Goal: Task Accomplishment & Management: Use online tool/utility

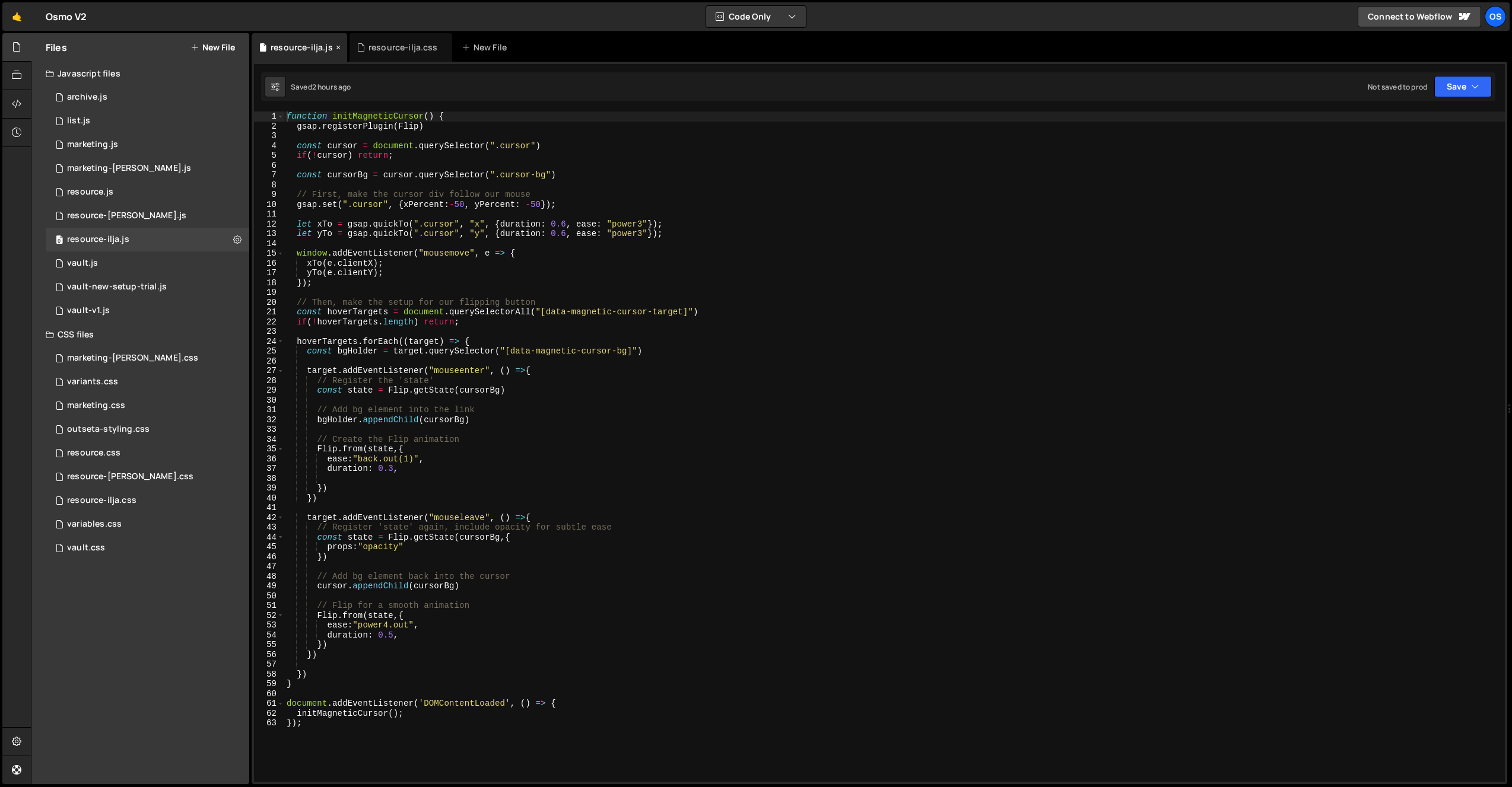
click at [339, 48] on icon at bounding box center [338, 47] width 8 height 12
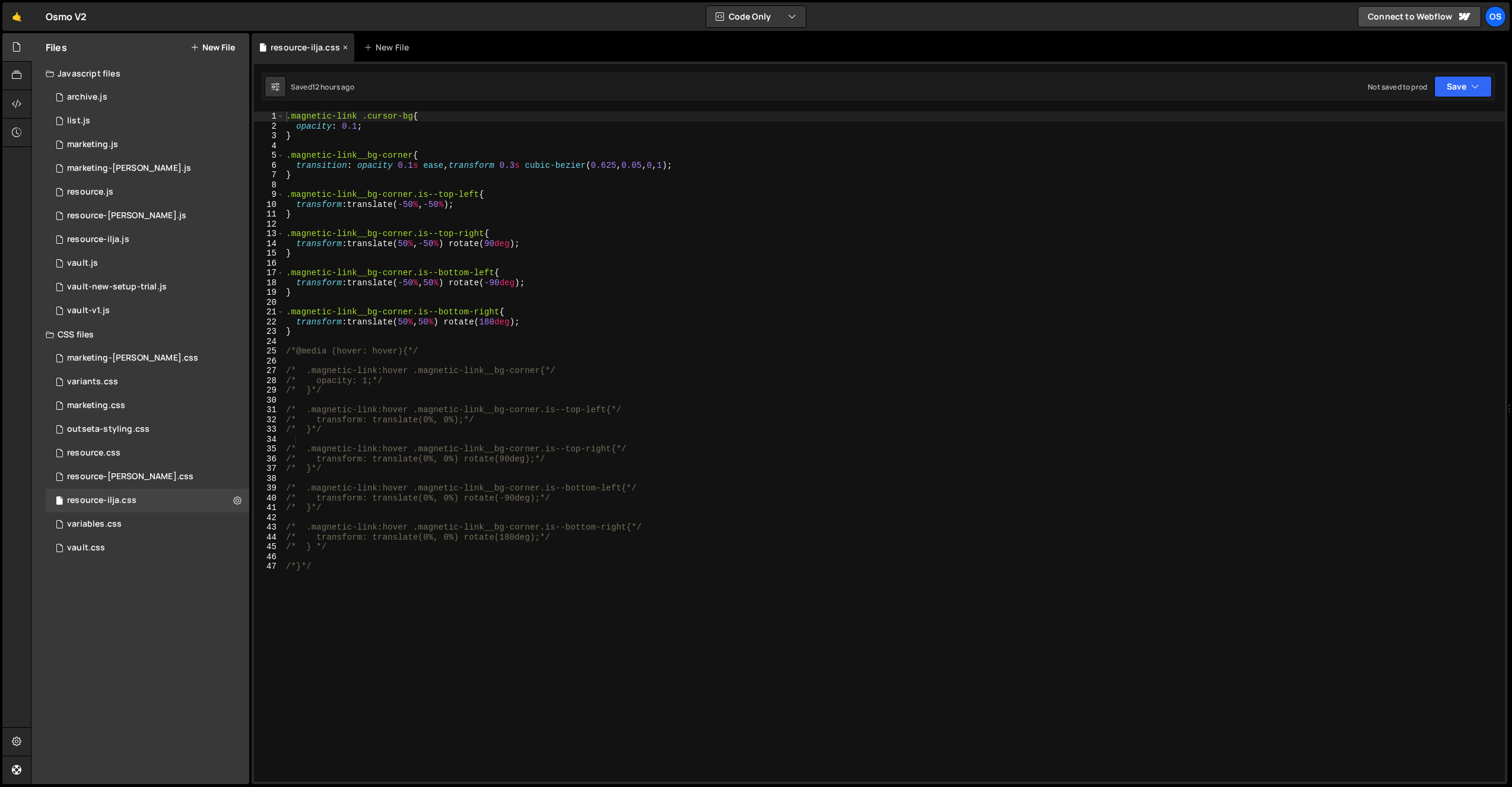
click at [342, 46] on icon at bounding box center [346, 47] width 8 height 12
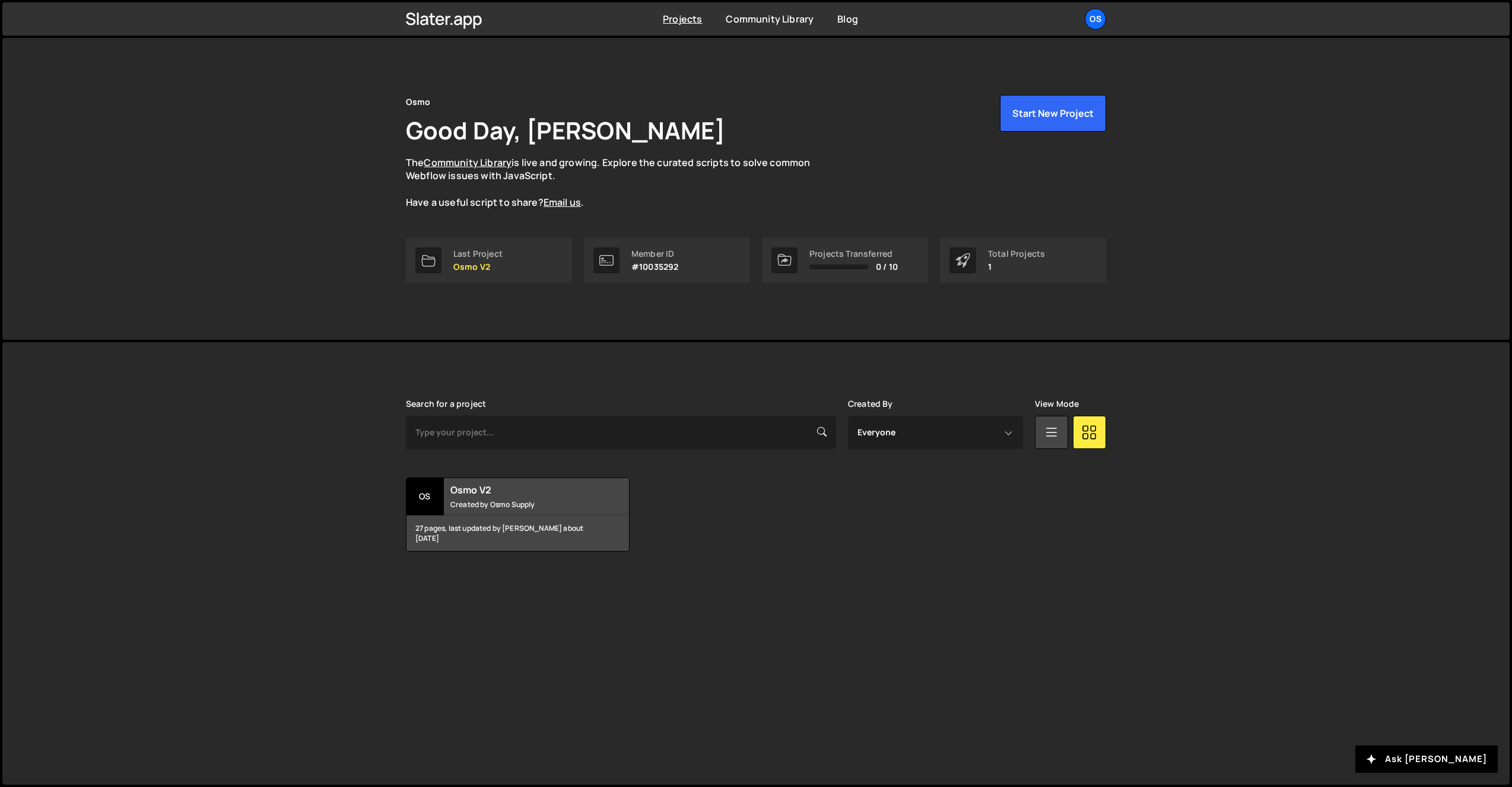
click at [1084, 23] on ul "Os Your current team is Osmo Projects Your Teams Invite team member Account Bil…" at bounding box center [1068, 19] width 77 height 21
click at [1091, 17] on div "Os" at bounding box center [1095, 19] width 21 height 21
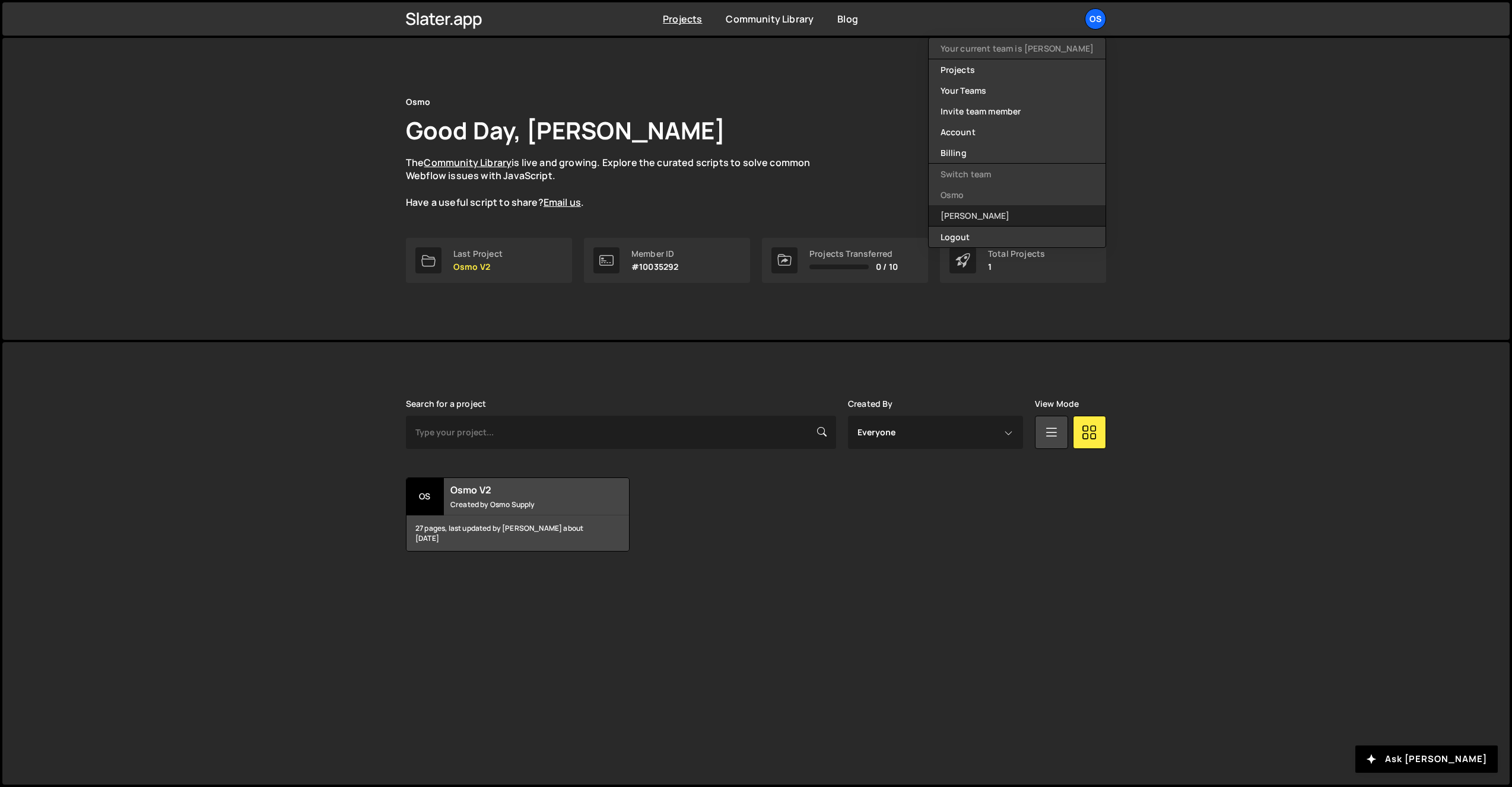
click at [1011, 208] on link "[PERSON_NAME]" at bounding box center [1017, 216] width 177 height 21
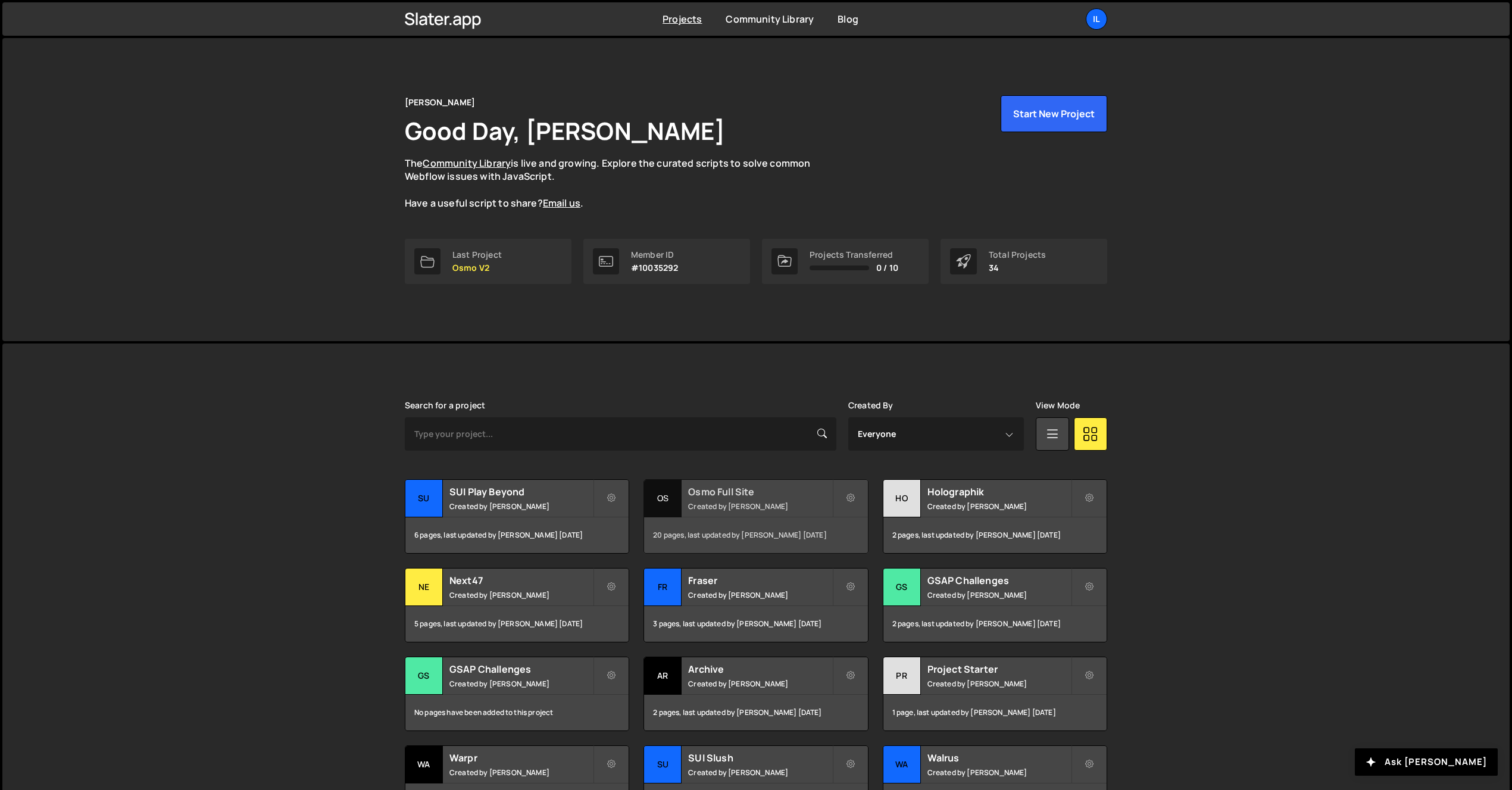
scroll to position [15, 0]
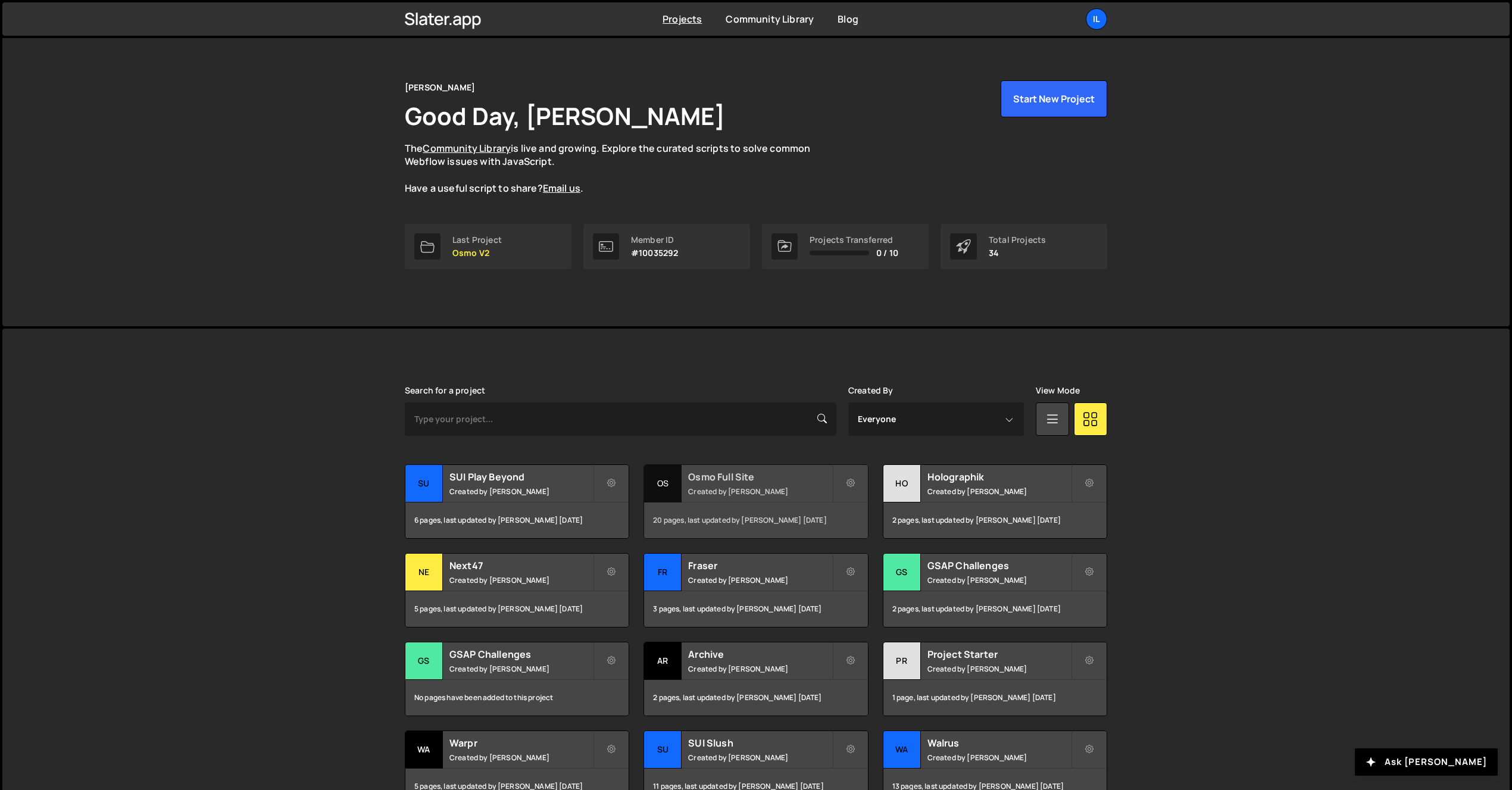
click at [708, 495] on small "Created by Ilja van Eck" at bounding box center [759, 491] width 144 height 10
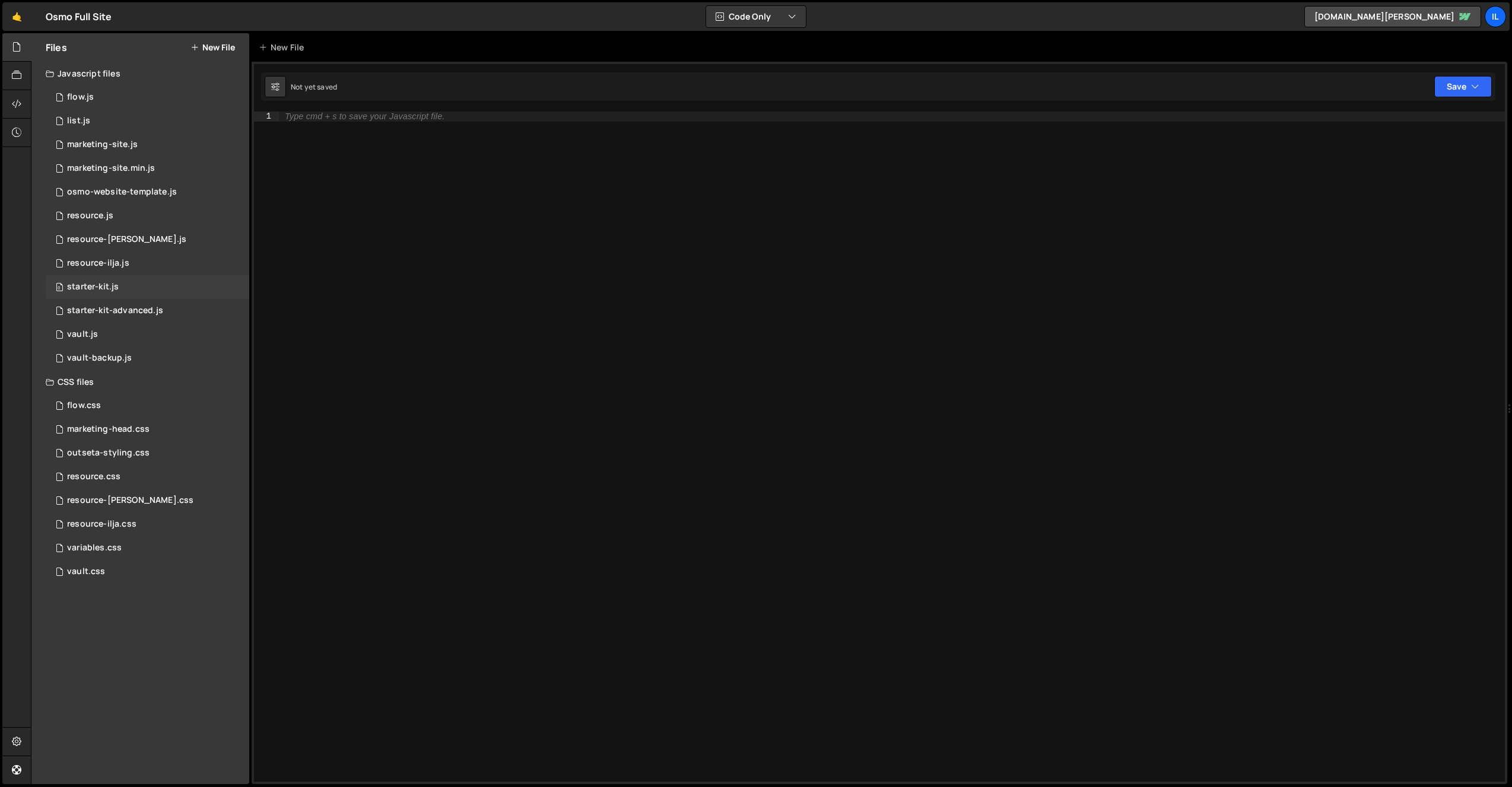
click at [194, 283] on div "0 starter-kit.js 0" at bounding box center [147, 287] width 203 height 23
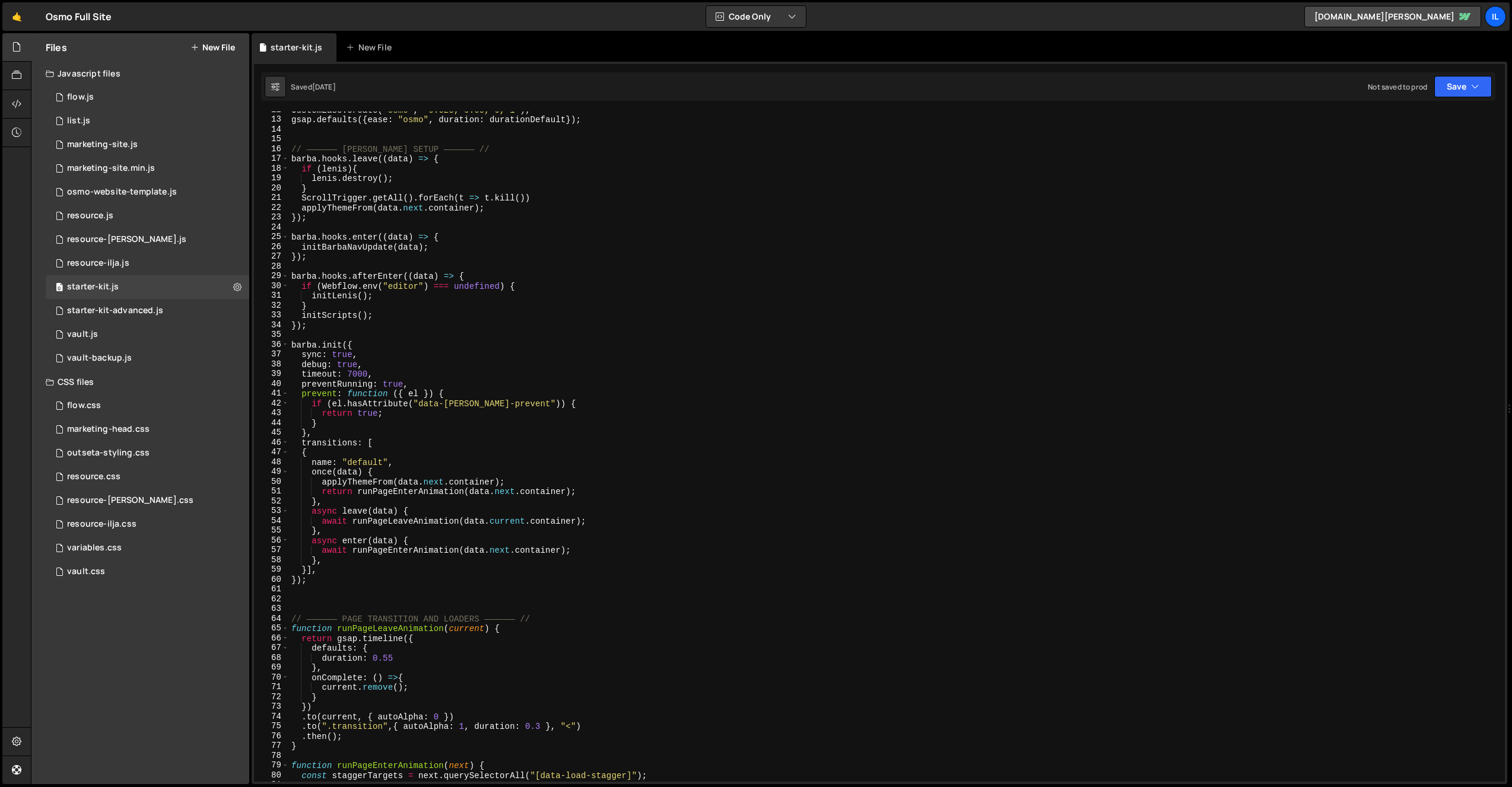
scroll to position [187, 0]
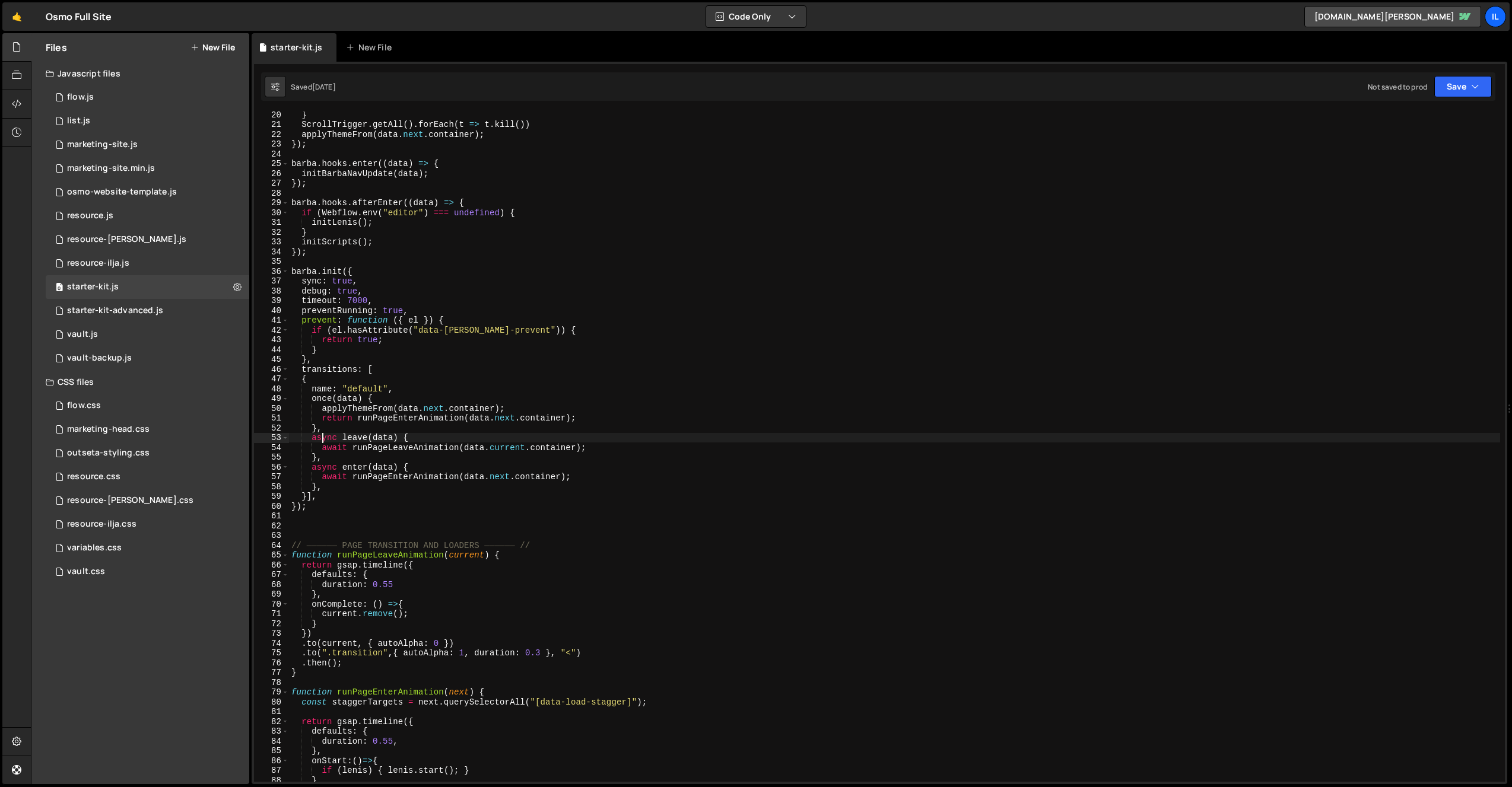
click at [324, 435] on div "} ScrollTrigger . getAll ( ) . forEach ( t => t . kill ( )) applyThemeFrom ( da…" at bounding box center [895, 455] width 1211 height 690
click at [339, 451] on div "} ScrollTrigger . getAll ( ) . forEach ( t => t . kill ( )) applyThemeFrom ( da…" at bounding box center [895, 455] width 1211 height 690
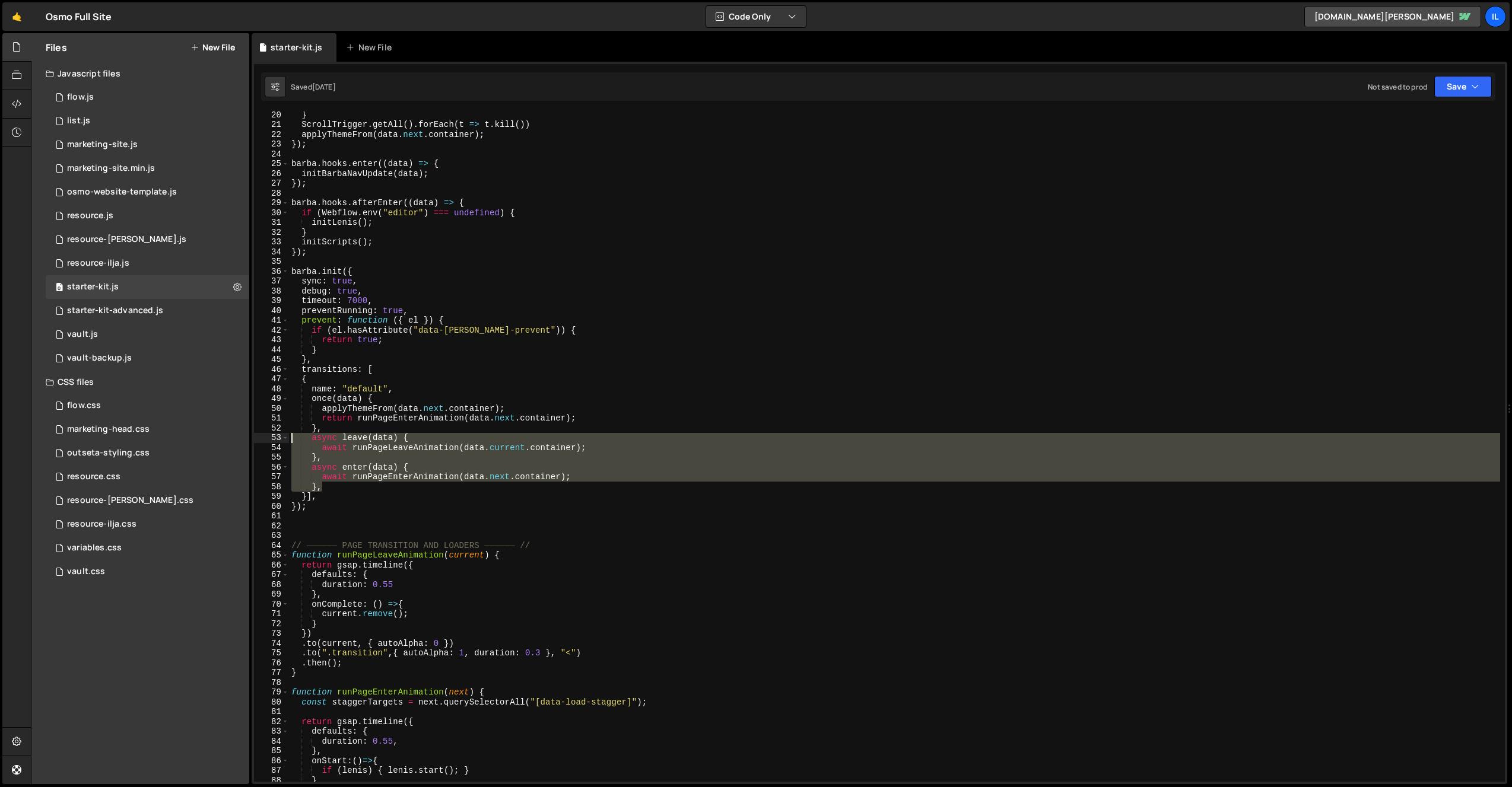
drag, startPoint x: 334, startPoint y: 490, endPoint x: 288, endPoint y: 442, distance: 66.5
click at [288, 442] on div "await runPageLeaveAnimation(data.current.container); 20 21 22 23 24 25 26 27 28…" at bounding box center [879, 446] width 1251 height 670
click at [315, 454] on div "} ScrollTrigger . getAll ( ) . forEach ( t => t . kill ( )) applyThemeFrom ( da…" at bounding box center [895, 446] width 1211 height 670
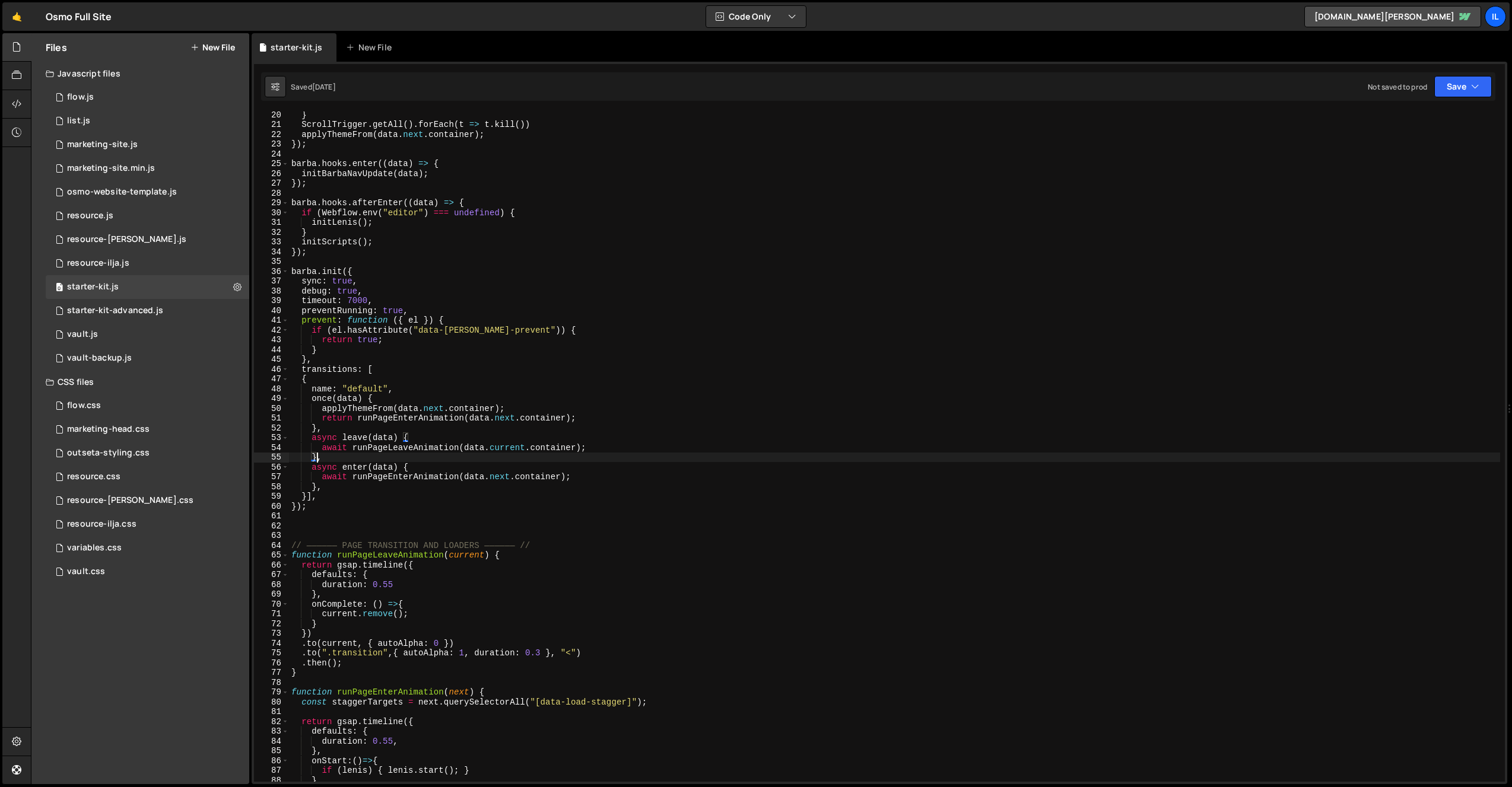
click at [534, 307] on div "} ScrollTrigger . getAll ( ) . forEach ( t => t . kill ( )) applyThemeFrom ( da…" at bounding box center [895, 455] width 1211 height 690
type textarea "preventRunning: true,"
click at [132, 312] on div "starter-kit-advanced.js" at bounding box center [115, 310] width 96 height 10
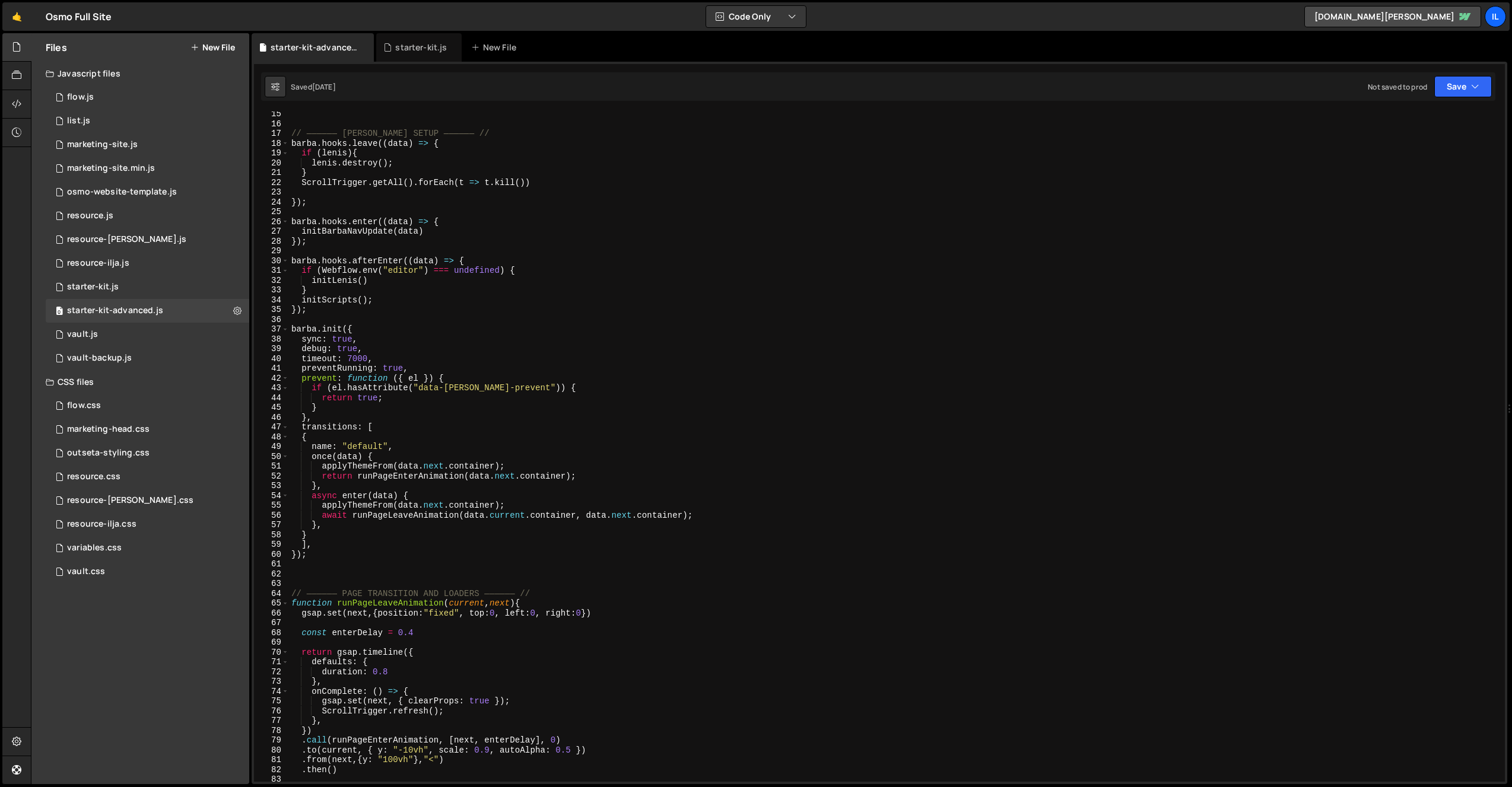
scroll to position [144, 0]
click at [392, 527] on div "// —————— BARBA SETUP —————— // barba . hooks . leave (( data ) => { if ( lenis…" at bounding box center [895, 449] width 1211 height 690
click at [395, 514] on div "// —————— BARBA SETUP —————— // barba . hooks . leave (( data ) => { if ( lenis…" at bounding box center [895, 449] width 1211 height 690
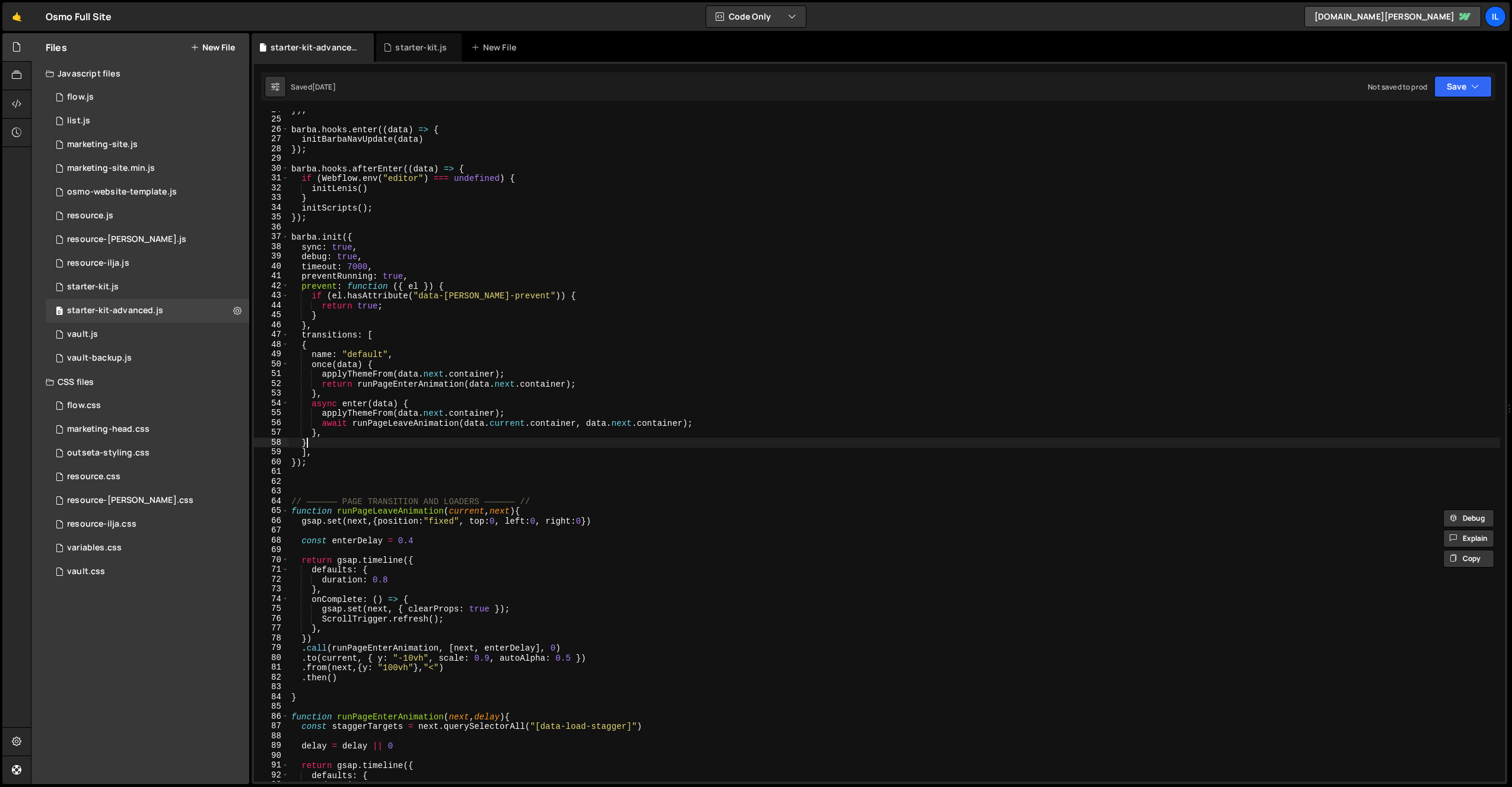
click at [364, 440] on div "}) ; barba . hooks . enter (( data ) => { initBarbaNavUpdate ( data ) }) ; barb…" at bounding box center [895, 450] width 1211 height 690
click at [376, 430] on div "}) ; barba . hooks . enter (( data ) => { initBarbaNavUpdate ( data ) }) ; barb…" at bounding box center [895, 450] width 1211 height 690
click at [377, 426] on div "}) ; barba . hooks . enter (( data ) => { initBarbaNavUpdate ( data ) }) ; barb…" at bounding box center [895, 450] width 1211 height 690
type textarea "await runPageLeaveAnimation(data.current.container, data.next.container);"
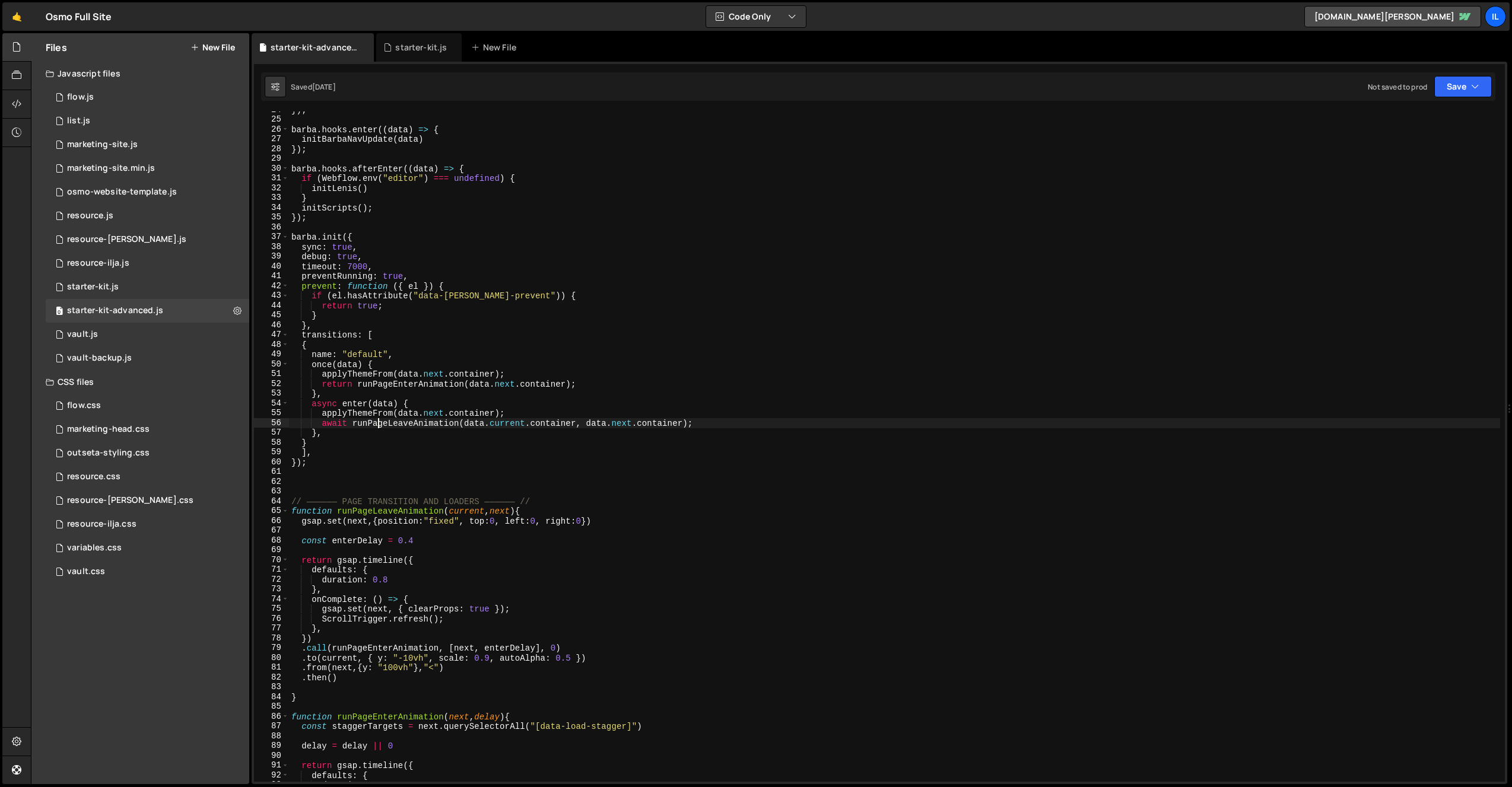
click at [377, 426] on div "}) ; barba . hooks . enter (( data ) => { initBarbaNavUpdate ( data ) }) ; barb…" at bounding box center [895, 450] width 1211 height 690
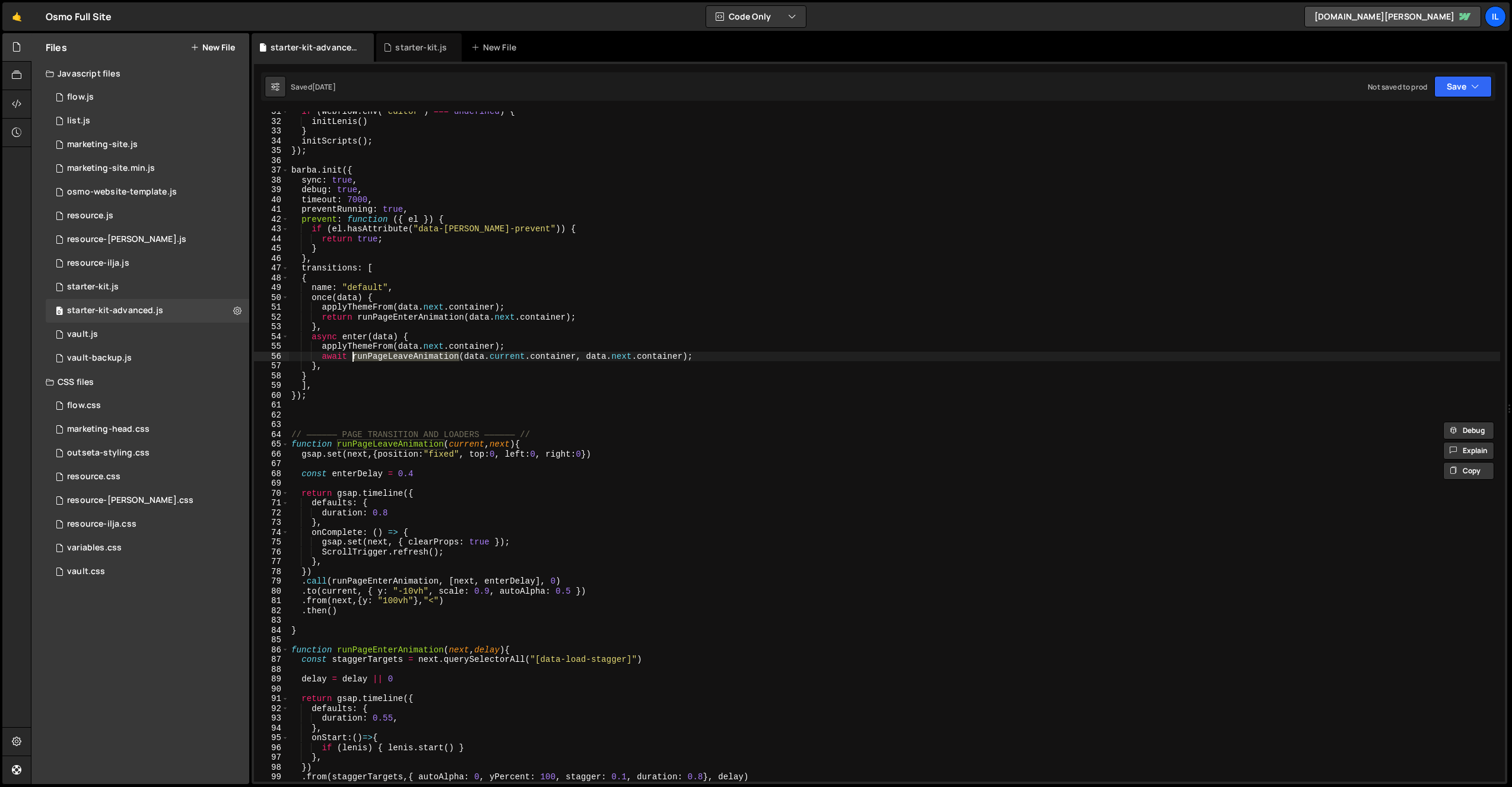
scroll to position [328, 0]
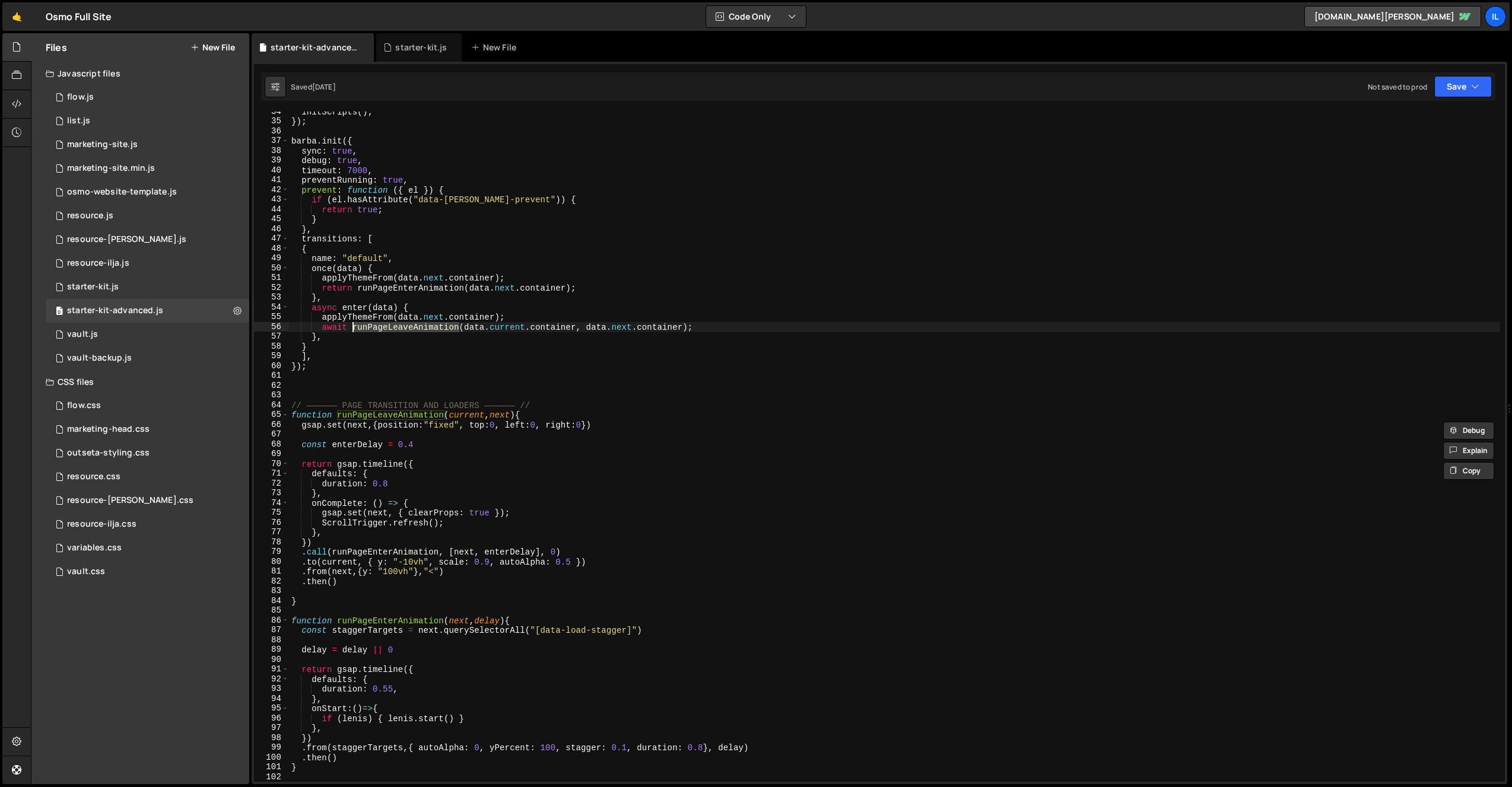
click at [454, 392] on div "initScripts ( ) ; }) ; barba . init ({ sync : true , debug : true , timeout : 7…" at bounding box center [895, 452] width 1211 height 690
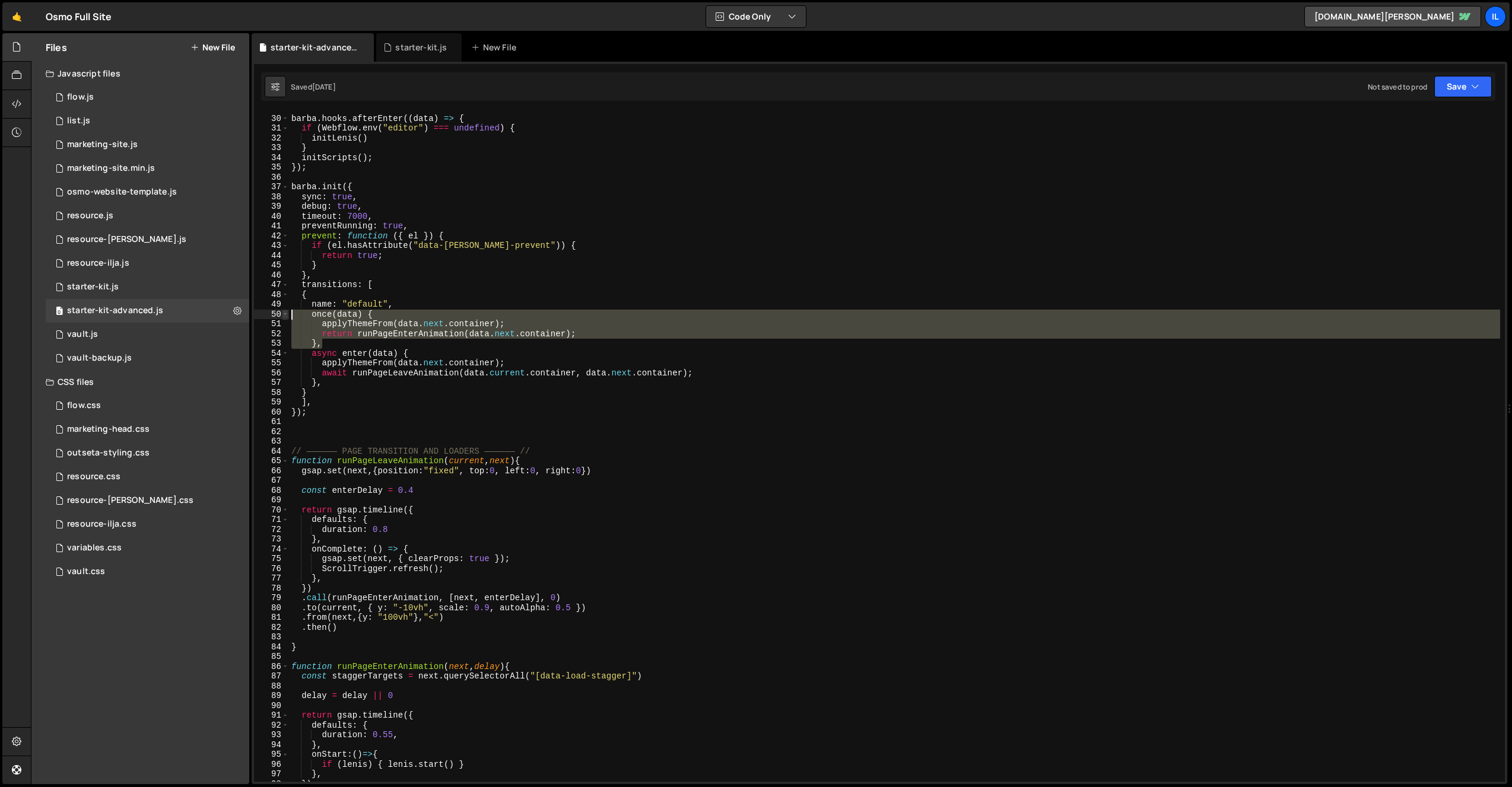
drag, startPoint x: 332, startPoint y: 345, endPoint x: 283, endPoint y: 310, distance: 60.2
click at [283, 310] on div "29 30 31 32 33 34 35 36 37 38 39 40 41 42 43 44 45 46 47 48 49 50 51 52 53 54 5…" at bounding box center [879, 446] width 1251 height 670
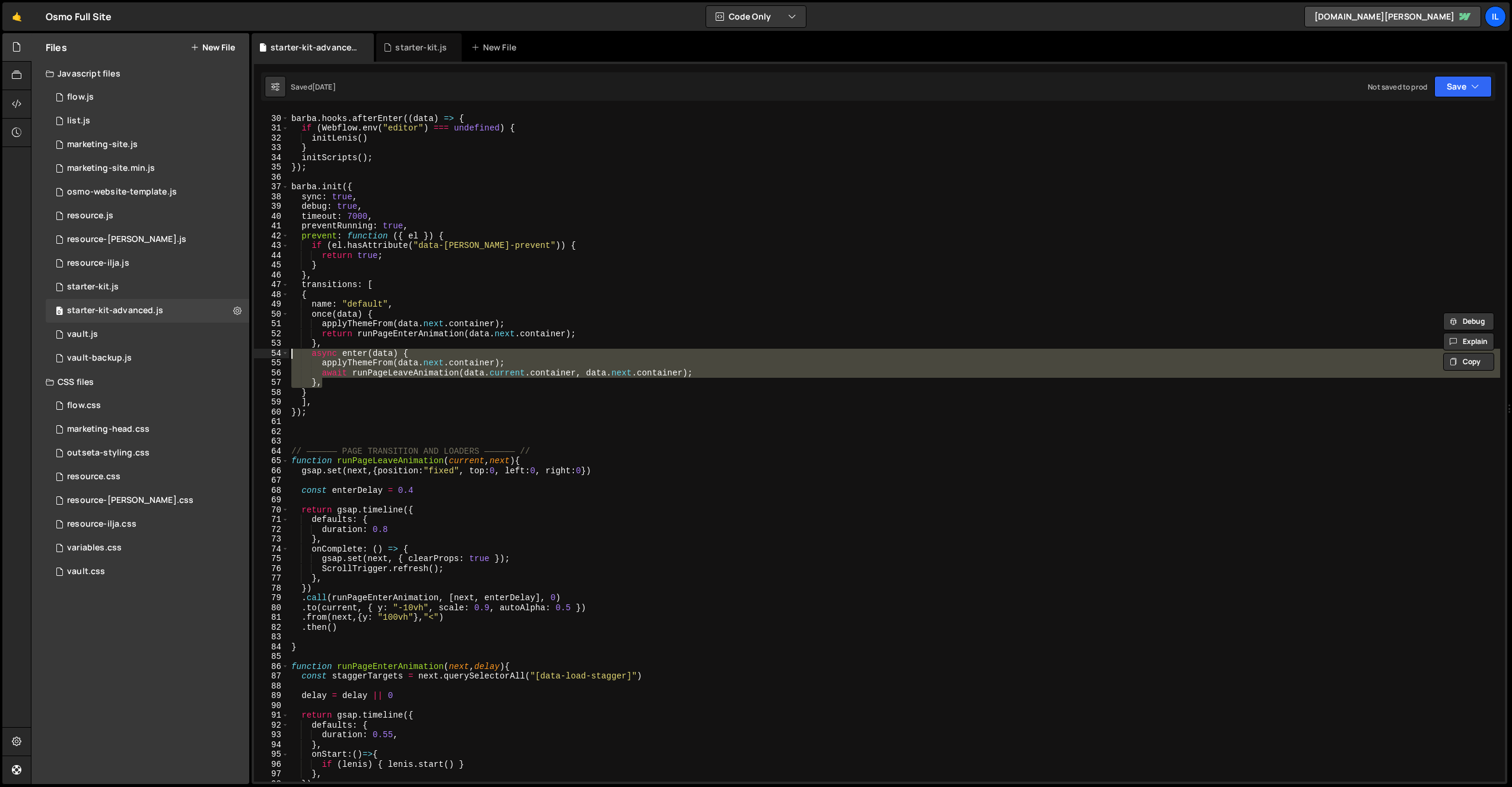
drag, startPoint x: 327, startPoint y: 383, endPoint x: 281, endPoint y: 352, distance: 55.5
click at [281, 352] on div "once(data) { applyThemeFrom(data.next.container); 29 30 31 32 33 34 35 36 37 38…" at bounding box center [879, 446] width 1251 height 670
click at [364, 350] on div "barba . hooks . afterEnter (( data ) => { if ( Webflow . env ( "editor" ) === u…" at bounding box center [895, 446] width 1211 height 670
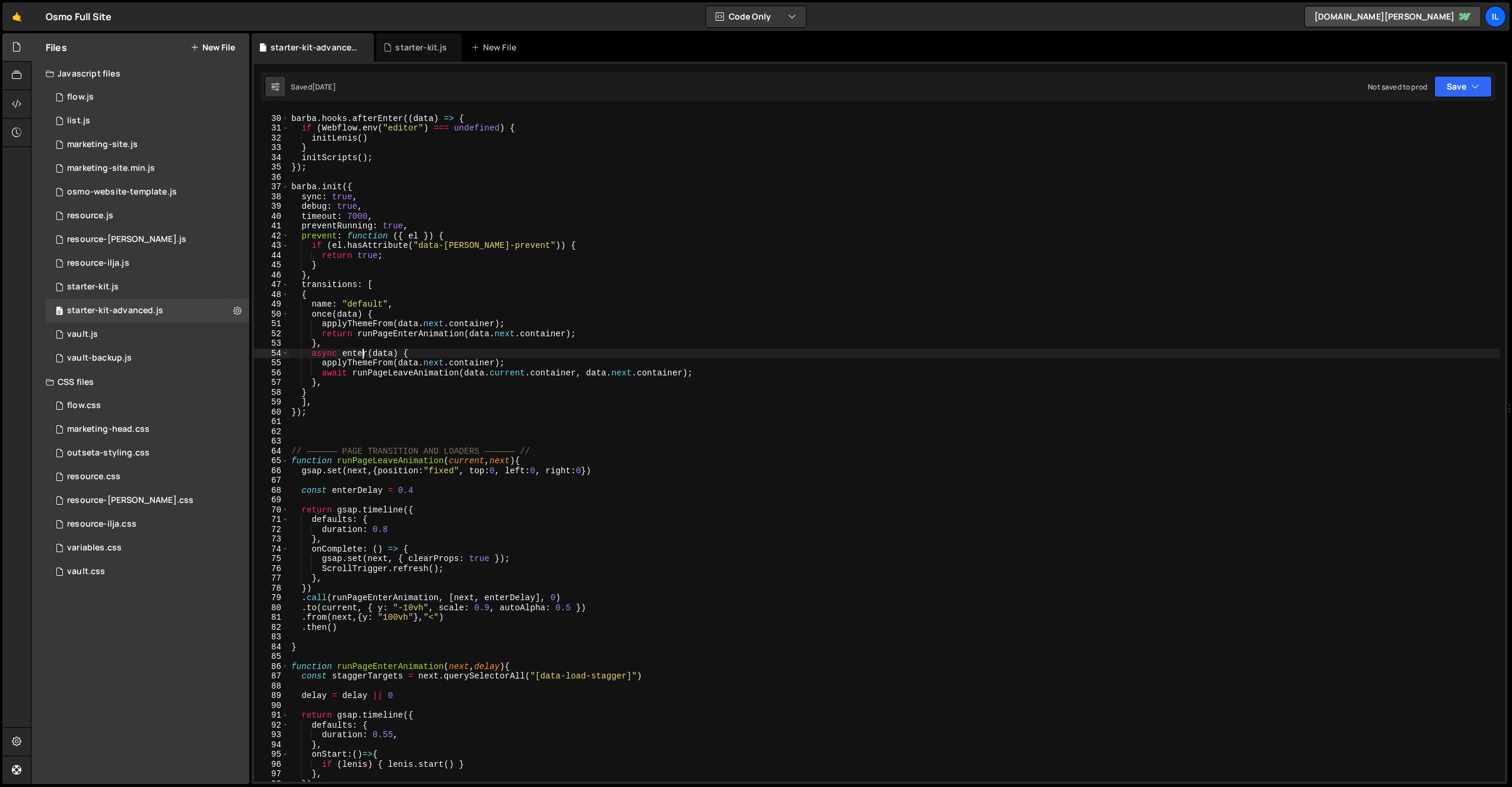
click at [364, 350] on div "barba . hooks . afterEnter (( data ) => { if ( Webflow . env ( "editor" ) === u…" at bounding box center [895, 448] width 1211 height 690
click at [391, 375] on div "barba . hooks . afterEnter (( data ) => { if ( Webflow . env ( "editor" ) === u…" at bounding box center [895, 448] width 1211 height 690
click at [391, 374] on div "barba . hooks . afterEnter (( data ) => { if ( Webflow . env ( "editor" ) === u…" at bounding box center [895, 448] width 1211 height 690
click at [392, 372] on div "barba . hooks . afterEnter (( data ) => { if ( Webflow . env ( "editor" ) === u…" at bounding box center [895, 448] width 1211 height 690
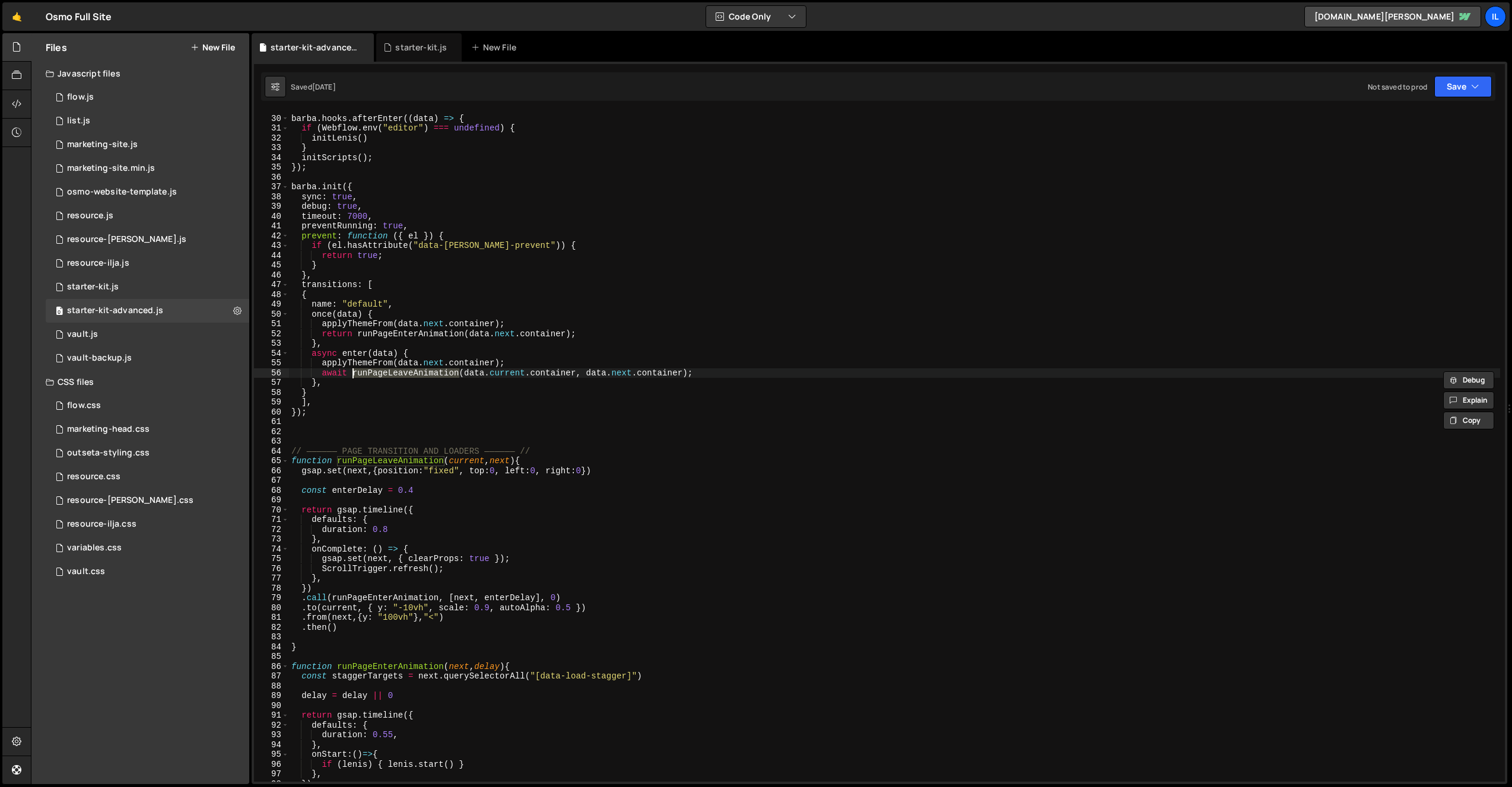
click at [362, 493] on div "barba . hooks . afterEnter (( data ) => { if ( Webflow . env ( "editor" ) === u…" at bounding box center [895, 448] width 1211 height 690
drag, startPoint x: 337, startPoint y: 459, endPoint x: 415, endPoint y: 461, distance: 78.0
click at [415, 461] on div "barba . hooks . afterEnter (( data ) => { if ( Webflow . env ( "editor" ) === u…" at bounding box center [895, 448] width 1211 height 690
drag, startPoint x: 441, startPoint y: 596, endPoint x: 332, endPoint y: 600, distance: 109.1
click at [332, 600] on div "barba . hooks . afterEnter (( data ) => { if ( Webflow . env ( "editor" ) === u…" at bounding box center [895, 448] width 1211 height 690
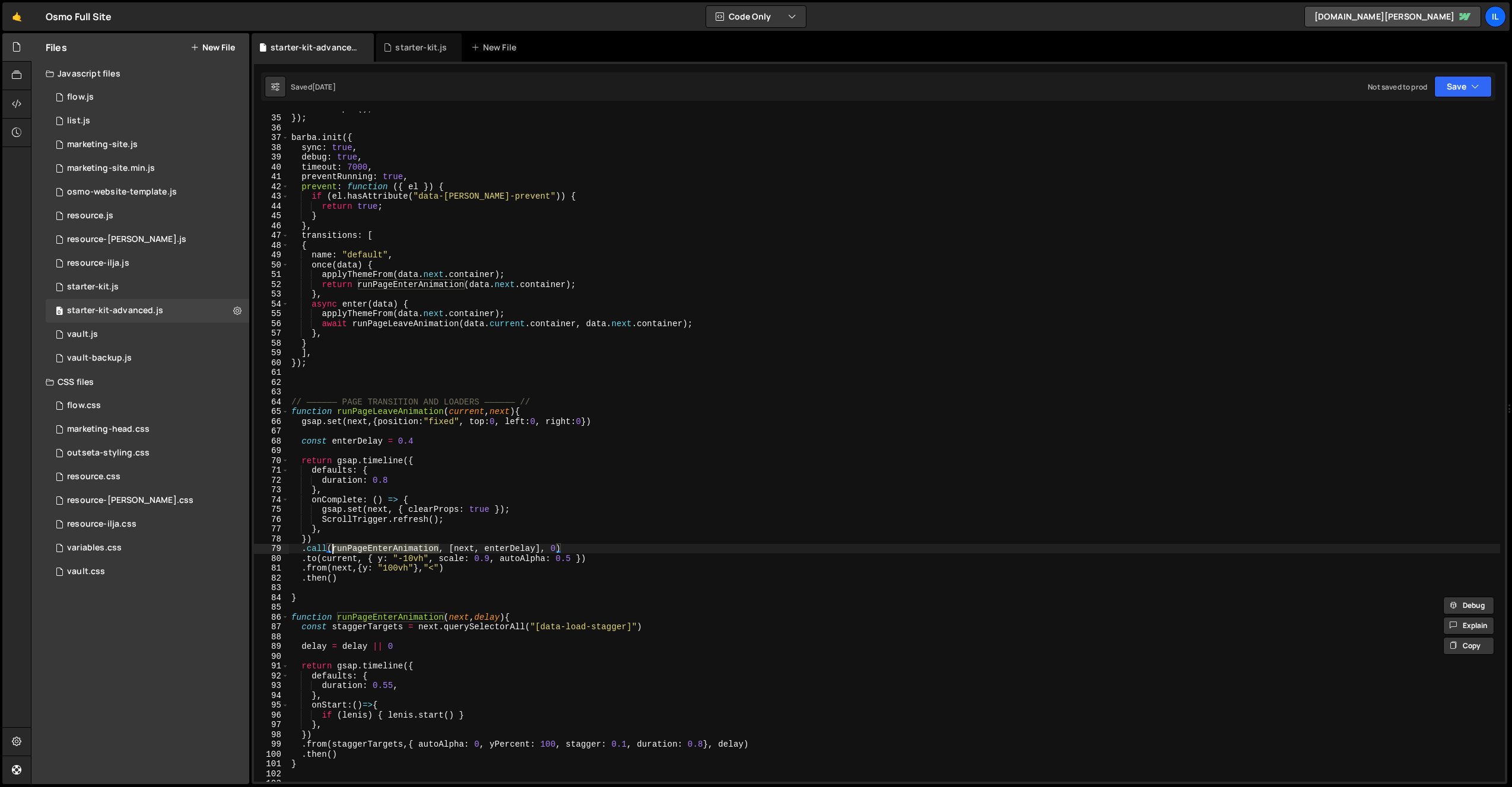
scroll to position [368, 0]
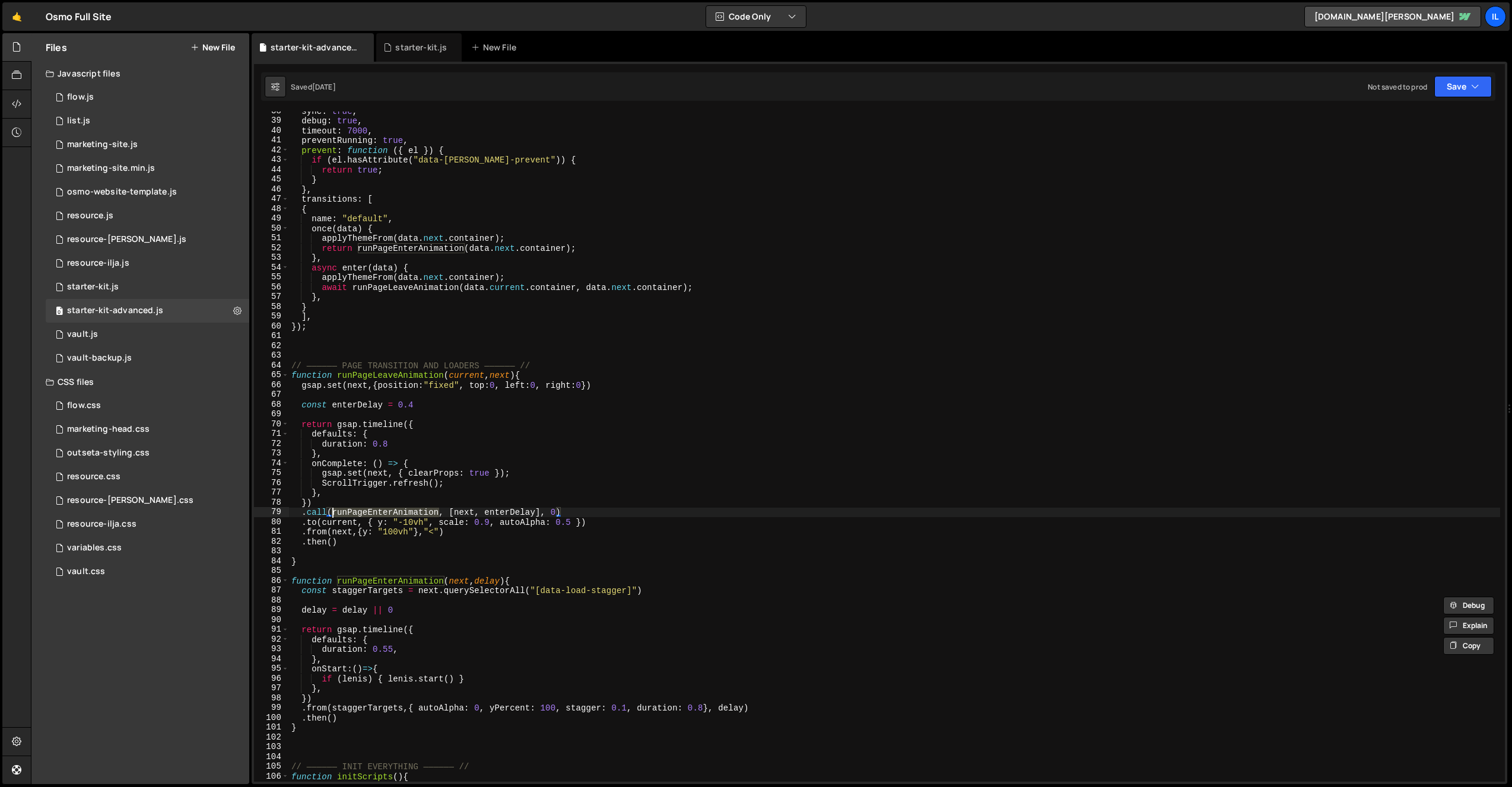
click at [543, 511] on div "sync : true , debug : true , timeout : 7000 , preventRunning : true , prevent :…" at bounding box center [895, 451] width 1211 height 690
click at [552, 513] on div "sync : true , debug : true , timeout : 7000 , preventRunning : true , prevent :…" at bounding box center [895, 451] width 1211 height 690
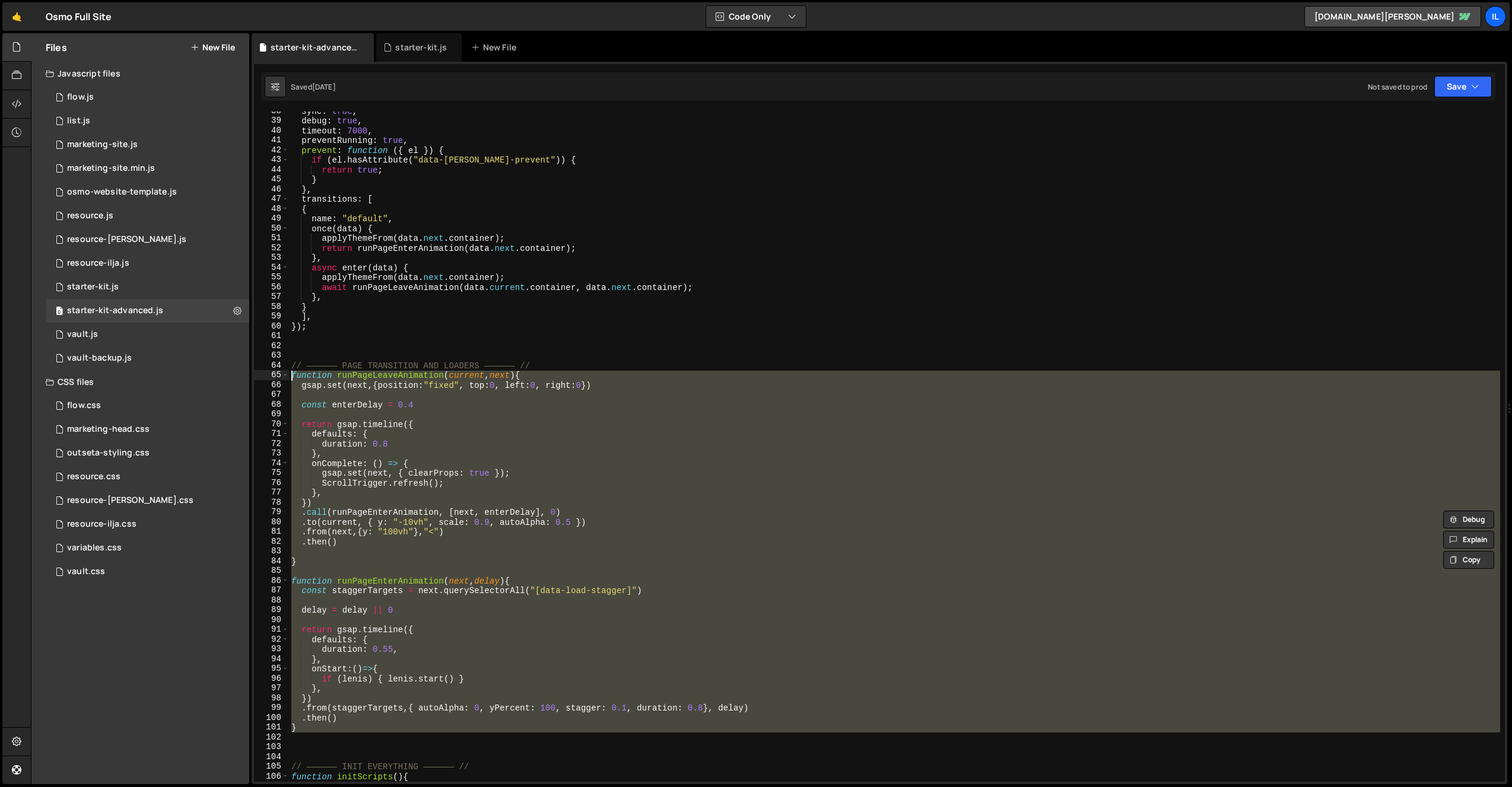
drag, startPoint x: 333, startPoint y: 733, endPoint x: 266, endPoint y: 375, distance: 364.2
click at [266, 375] on div ".call(runPageEnterAnimation, [next, enterDelay], 0) 38 39 40 41 42 43 44 45 46 …" at bounding box center [879, 446] width 1251 height 670
click at [368, 471] on div "sync : true , debug : true , timeout : 7000 , preventRunning : true , prevent :…" at bounding box center [895, 446] width 1211 height 670
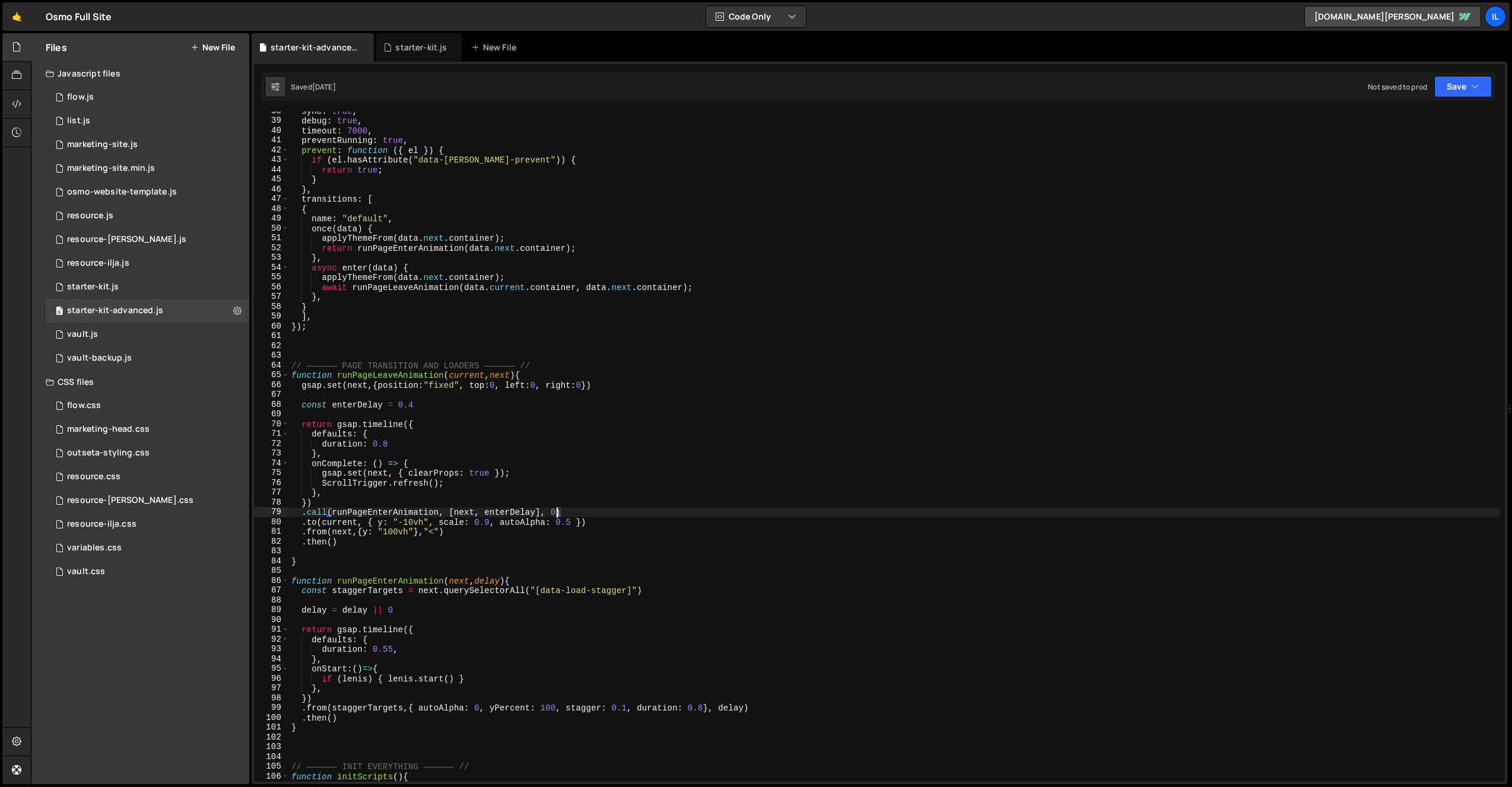
click at [552, 513] on div "sync : true , debug : true , timeout : 7000 , preventRunning : true , prevent :…" at bounding box center [895, 451] width 1211 height 690
type textarea ".call(runPageEnterAnimation, [next, enterDelay], 3)"
click at [515, 549] on div "sync : true , debug : true , timeout : 7000 , preventRunning : true , prevent :…" at bounding box center [895, 451] width 1211 height 690
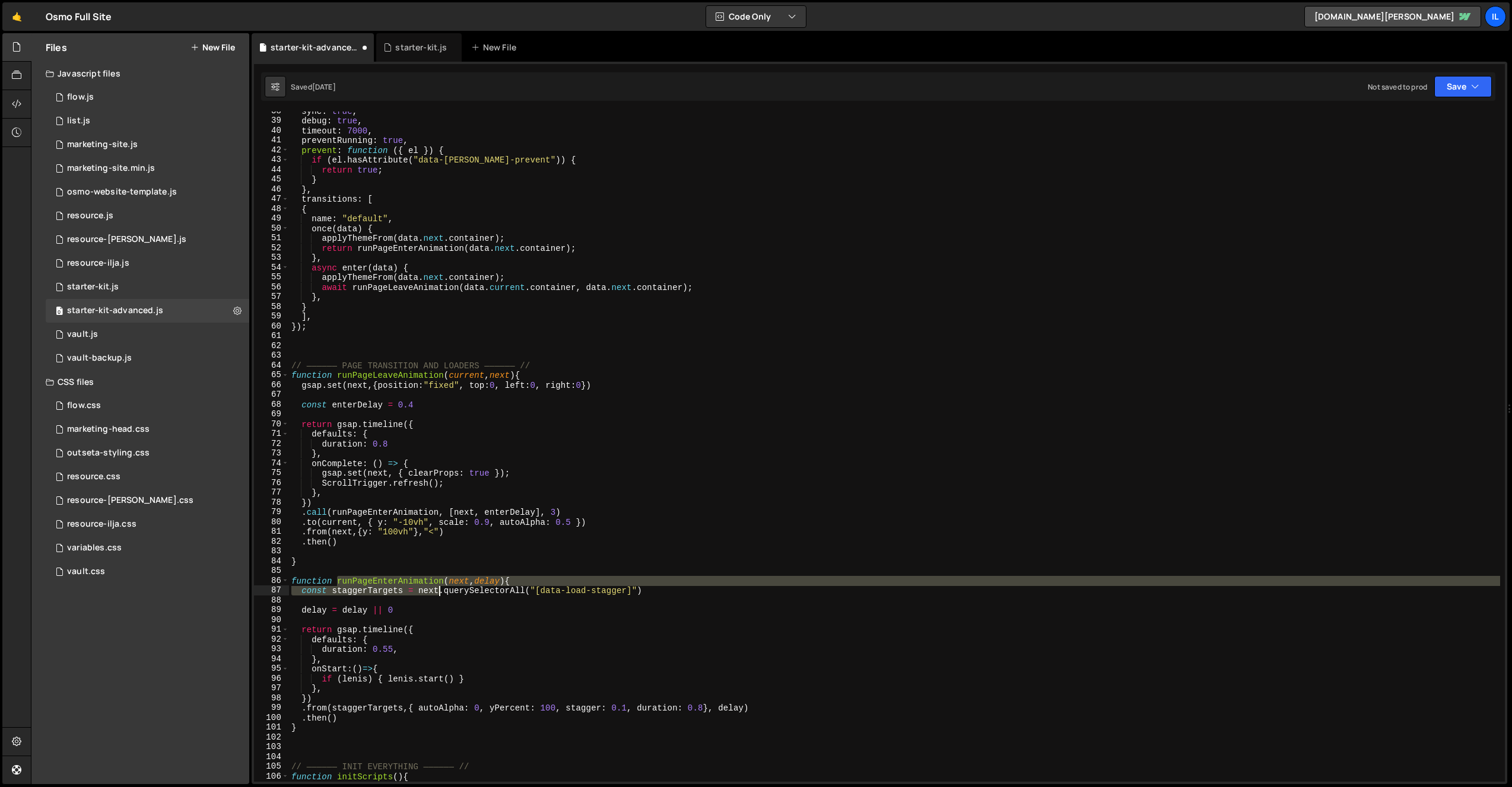
drag, startPoint x: 374, startPoint y: 584, endPoint x: 442, endPoint y: 586, distance: 68.0
click at [442, 586] on div "sync : true , debug : true , timeout : 7000 , preventRunning : true , prevent :…" at bounding box center [895, 451] width 1211 height 690
click at [478, 542] on div "sync : true , debug : true , timeout : 7000 , preventRunning : true , prevent :…" at bounding box center [895, 451] width 1211 height 690
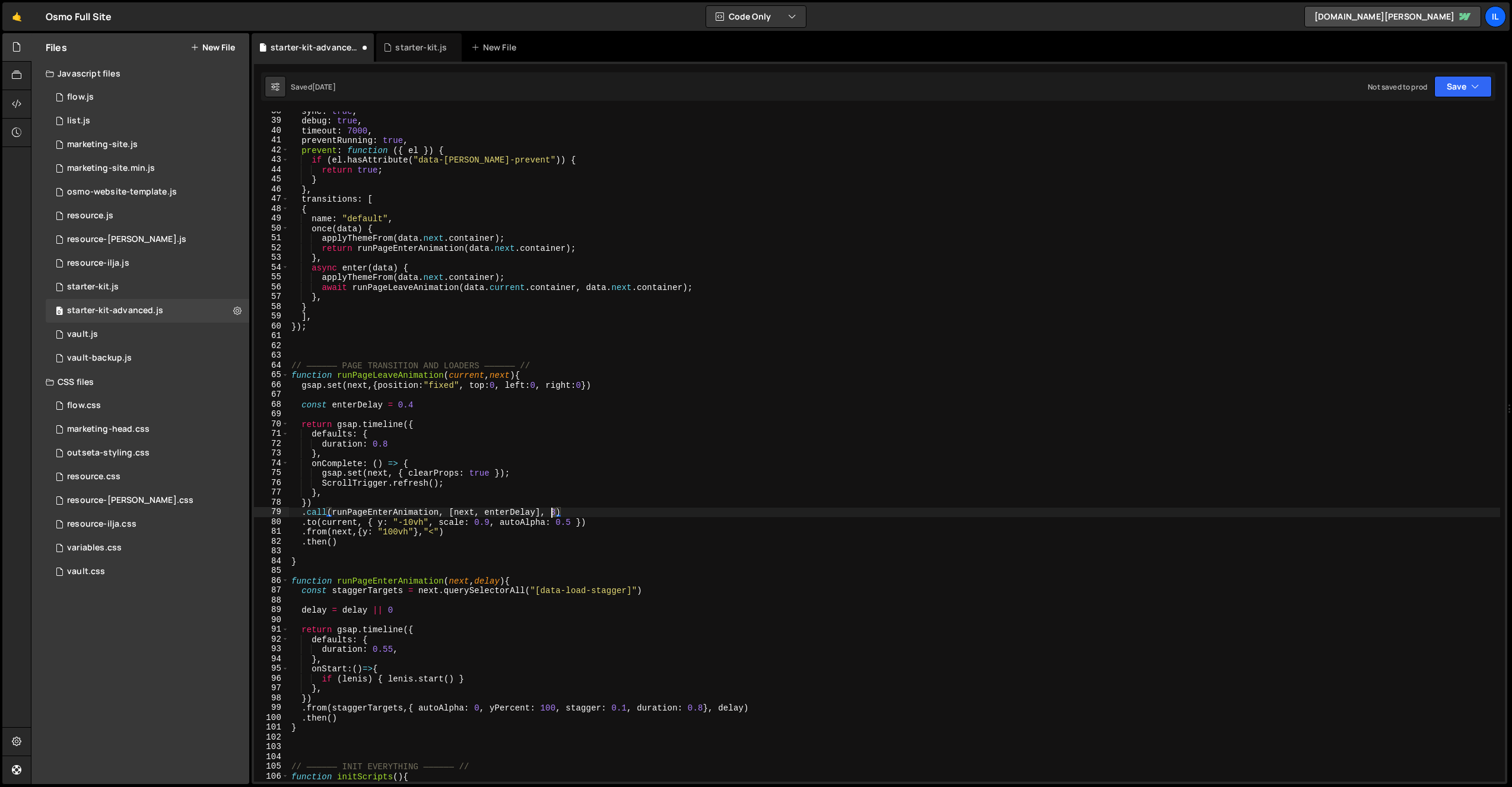
click at [554, 514] on div "sync : true , debug : true , timeout : 7000 , preventRunning : true , prevent :…" at bounding box center [895, 451] width 1211 height 690
click at [572, 536] on div "sync : true , debug : true , timeout : 7000 , preventRunning : true , prevent :…" at bounding box center [895, 451] width 1211 height 690
type textarea ".from(next,{y: "100vh"},"<")"
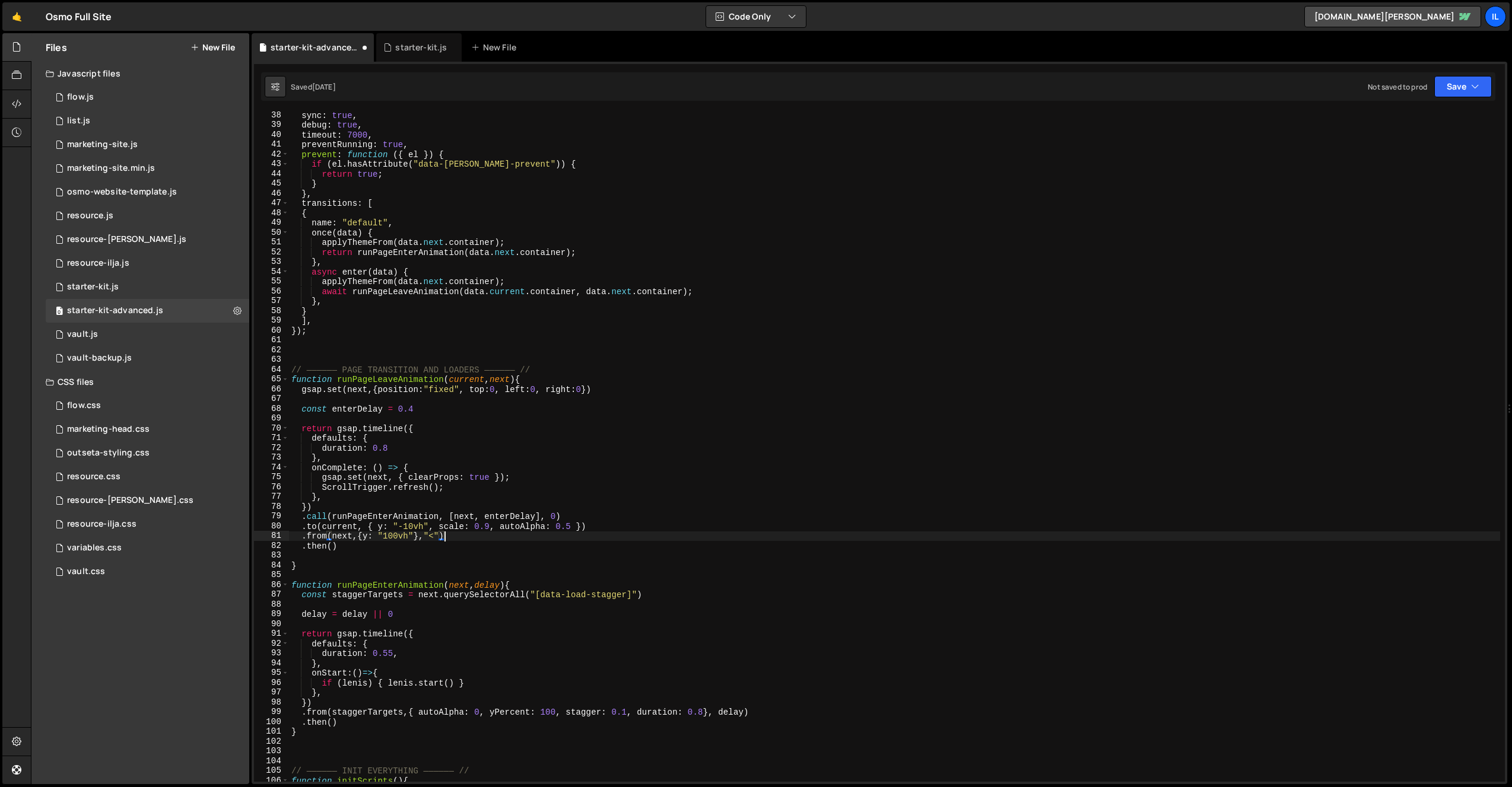
scroll to position [359, 0]
click at [133, 297] on div "0 starter-kit.js 0" at bounding box center [147, 287] width 203 height 23
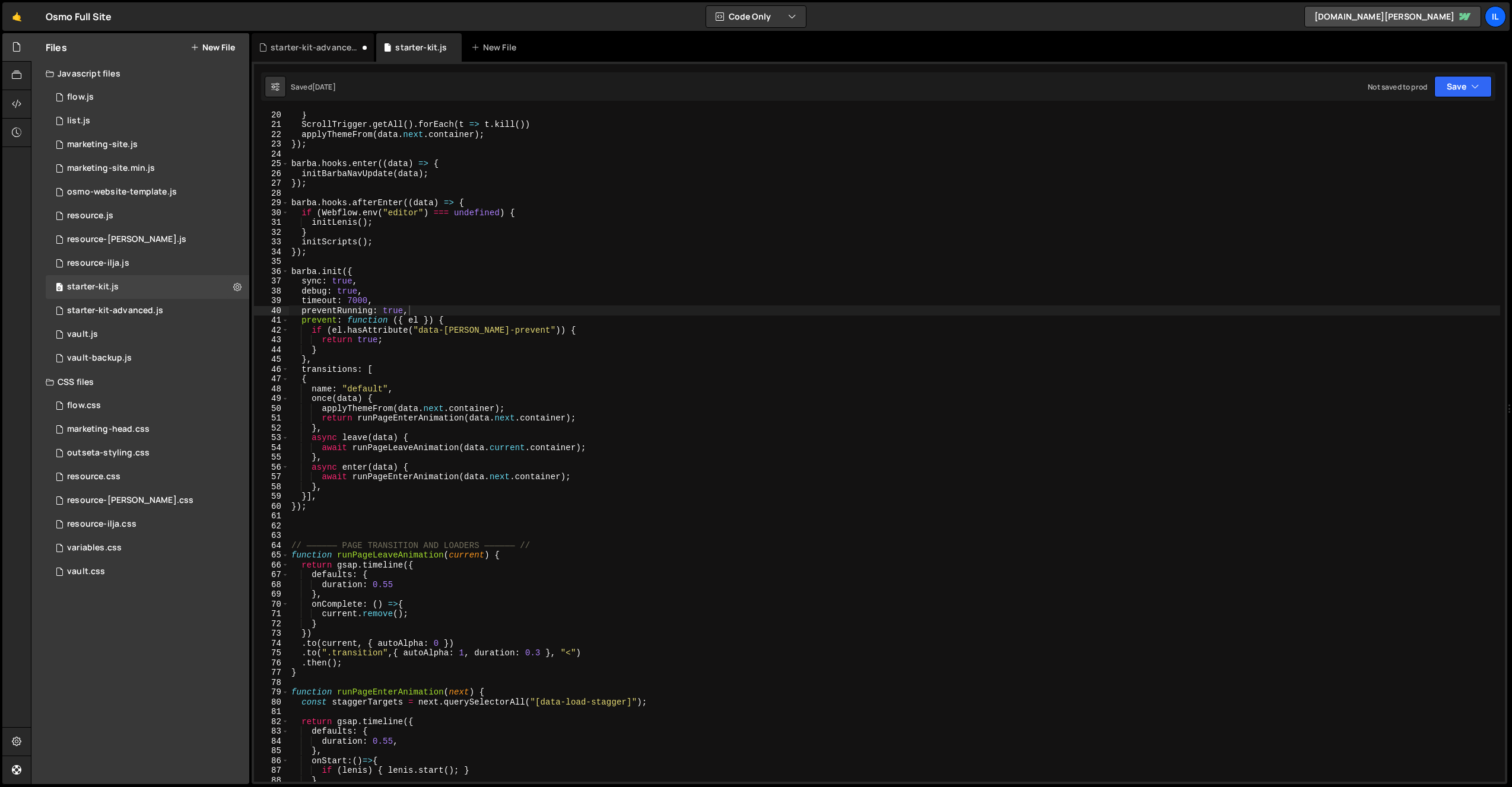
scroll to position [196, 0]
